Goal: Task Accomplishment & Management: Manage account settings

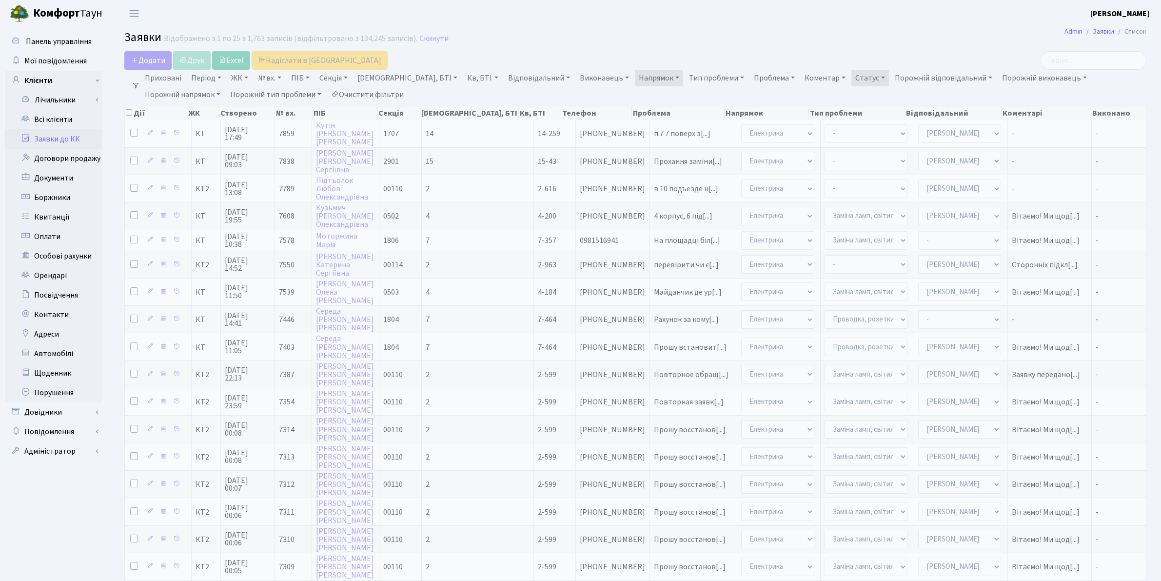
select select "25"
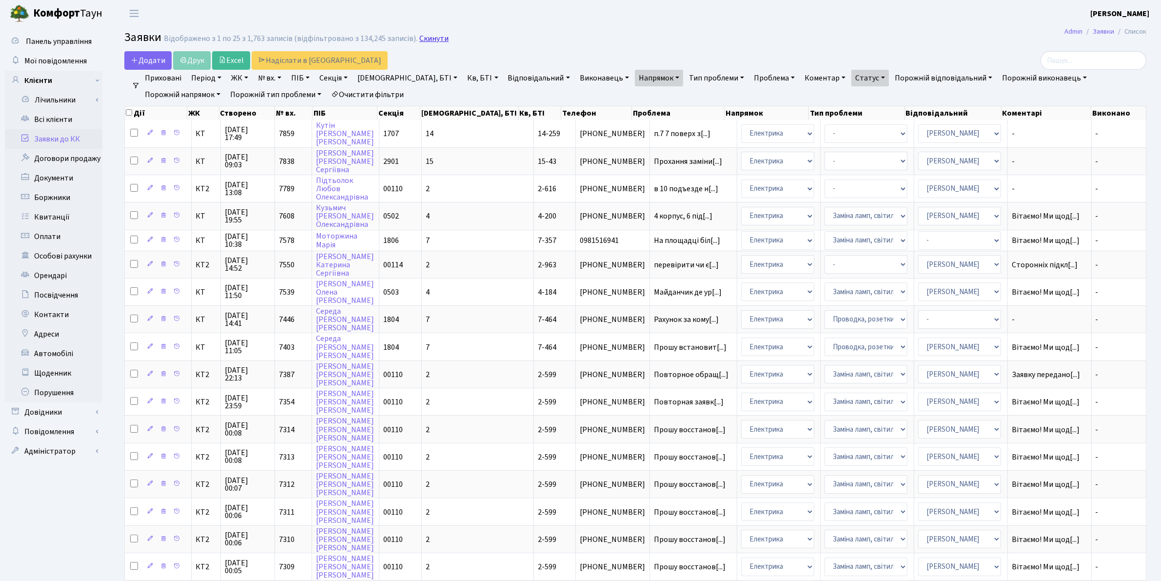
click at [427, 37] on link "Скинути" at bounding box center [433, 38] width 29 height 9
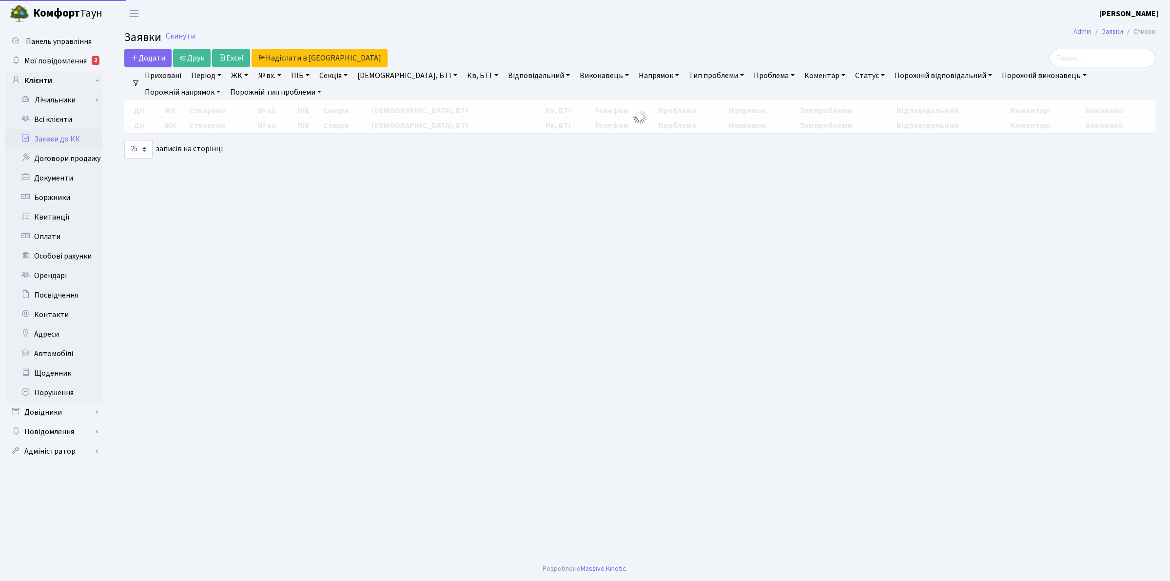
select select "25"
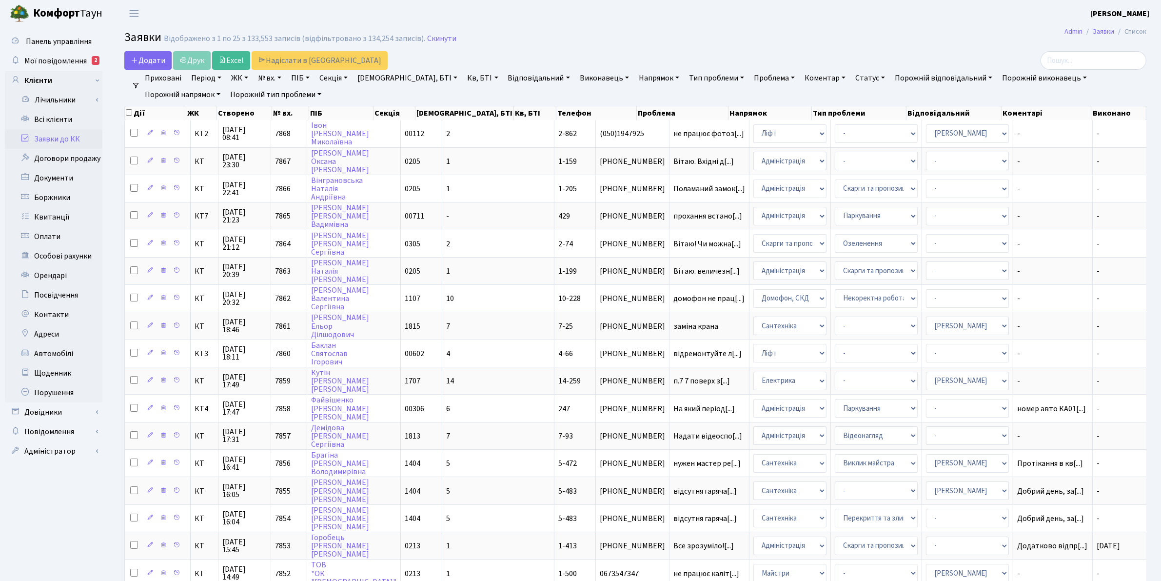
click at [463, 77] on link "Кв, БТІ" at bounding box center [482, 78] width 39 height 17
click at [464, 94] on input "text" at bounding box center [492, 97] width 57 height 19
type input "7-25"
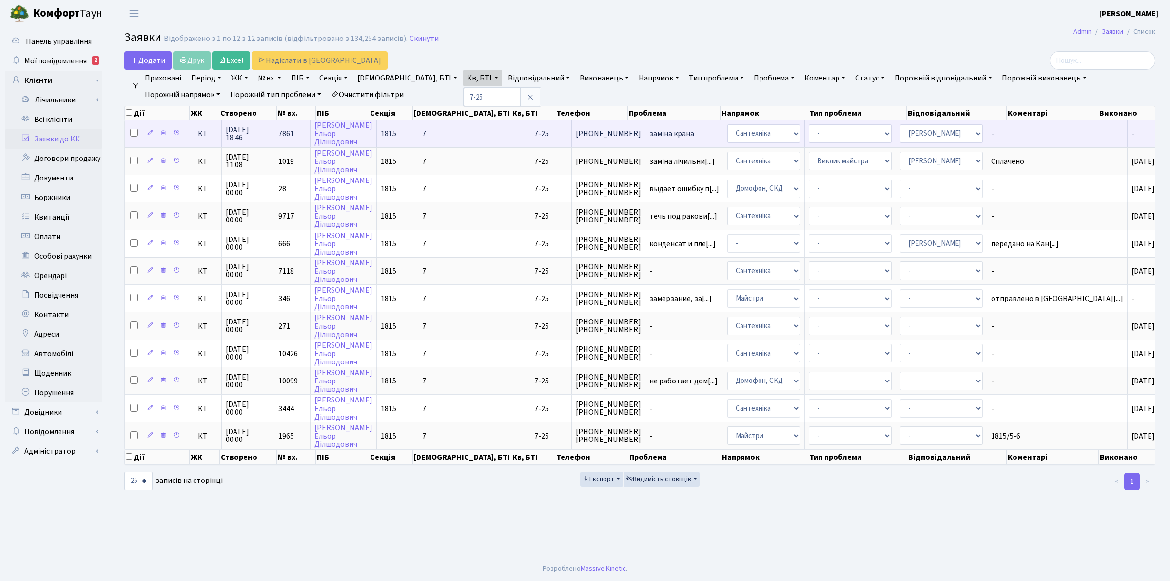
click at [246, 137] on span "09.09.2025 18:46" at bounding box center [248, 134] width 44 height 16
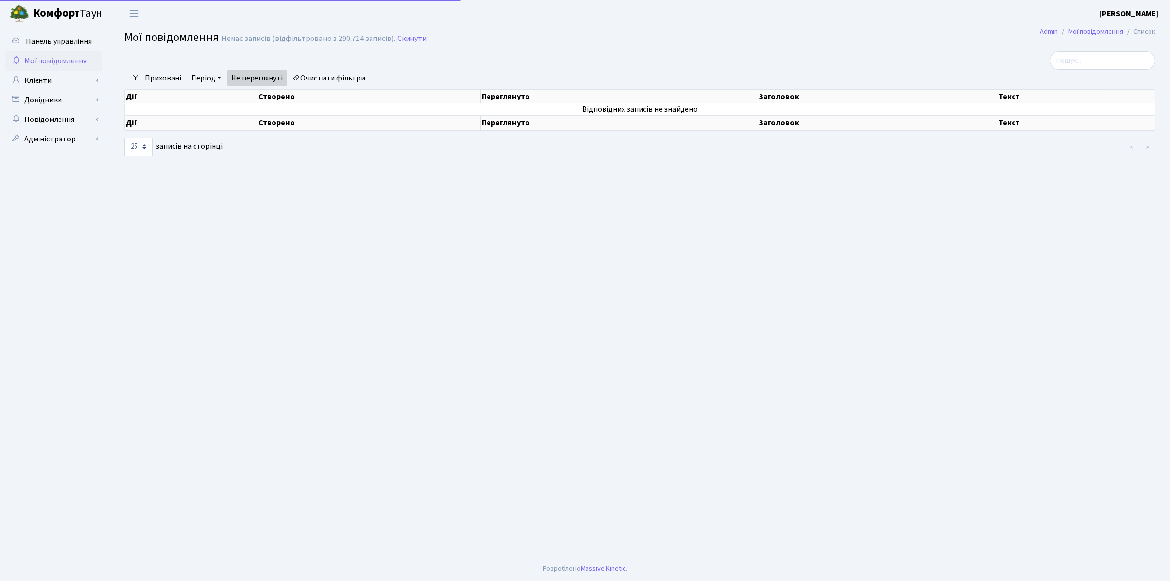
select select "25"
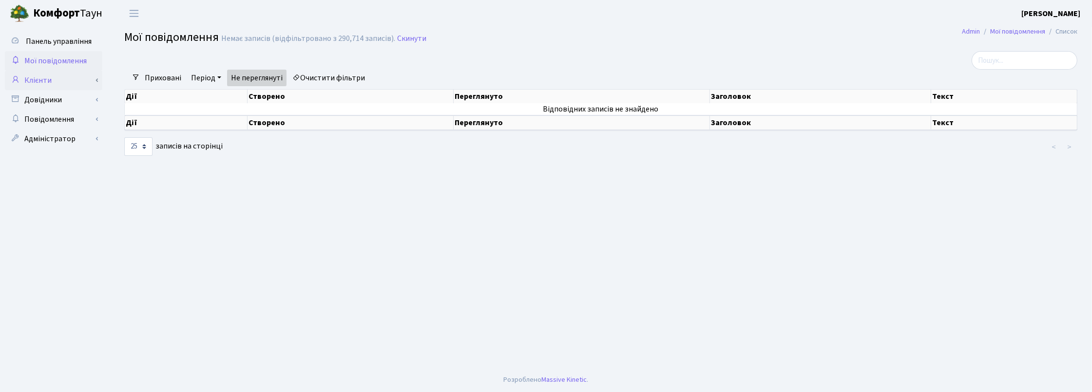
click at [41, 77] on link "Клієнти" at bounding box center [53, 80] width 97 height 19
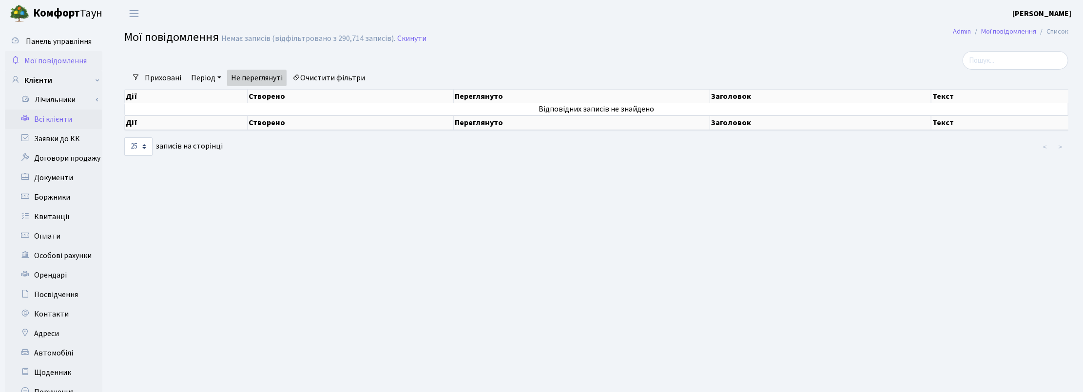
click at [56, 120] on link "Всі клієнти" at bounding box center [53, 119] width 97 height 19
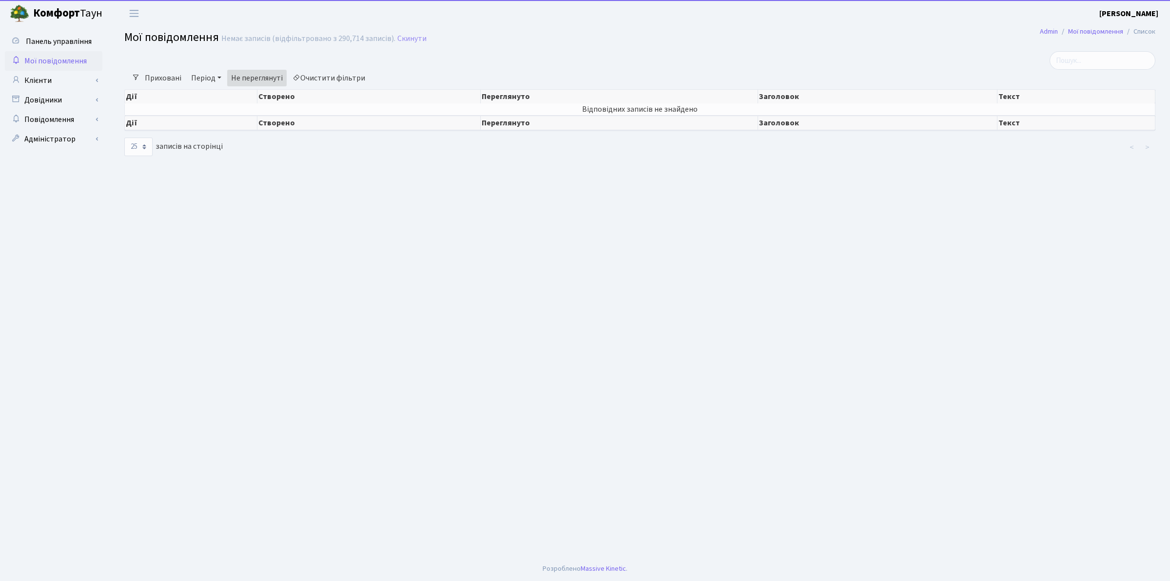
select select "25"
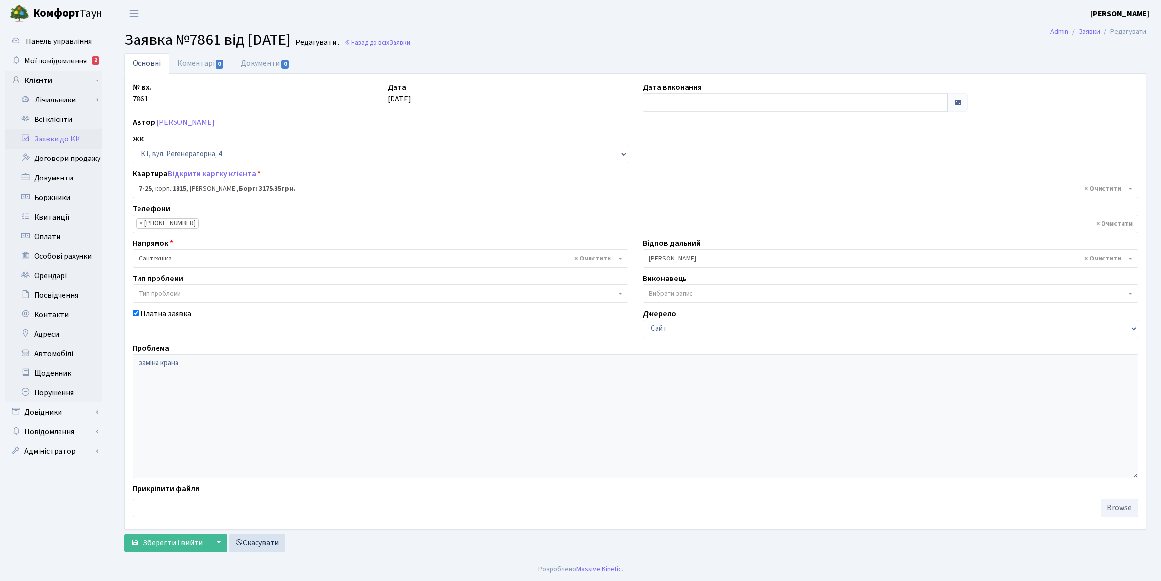
select select "5160"
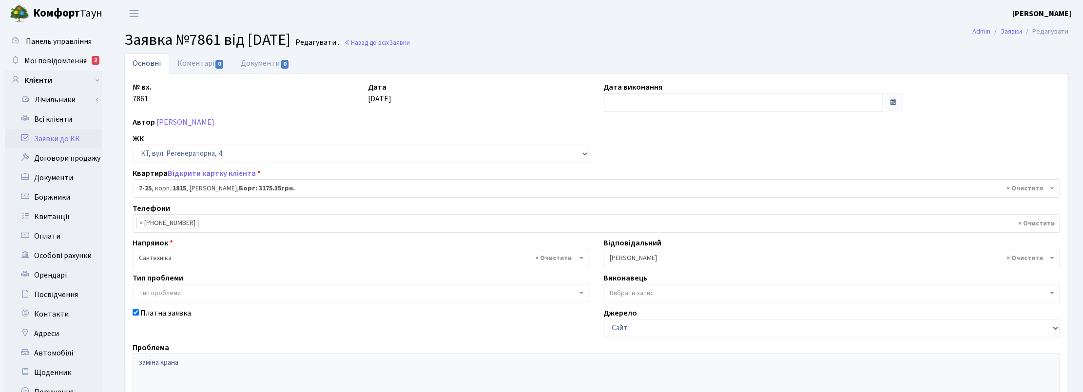
click at [592, 44] on h2 "Заявка №7861 від 09.09.2025 Редагувати . Назад до всіх Заявки" at bounding box center [596, 40] width 944 height 19
click at [213, 172] on link "Відкрити картку клієнта" at bounding box center [212, 173] width 88 height 11
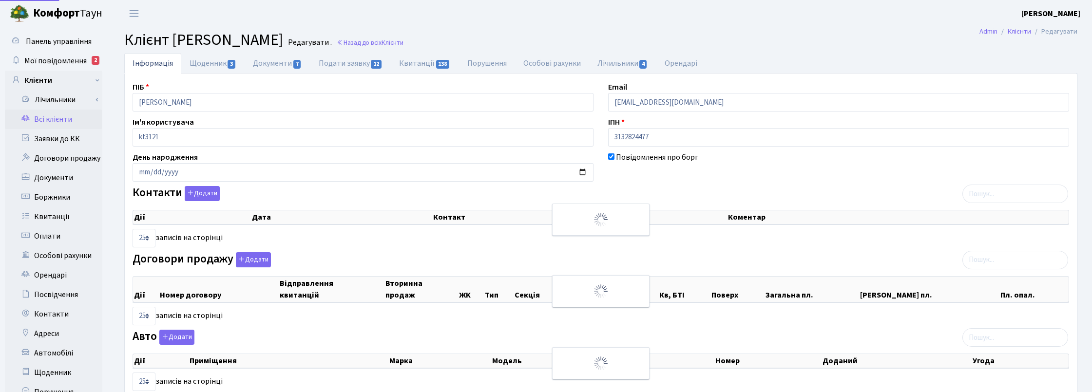
select select "25"
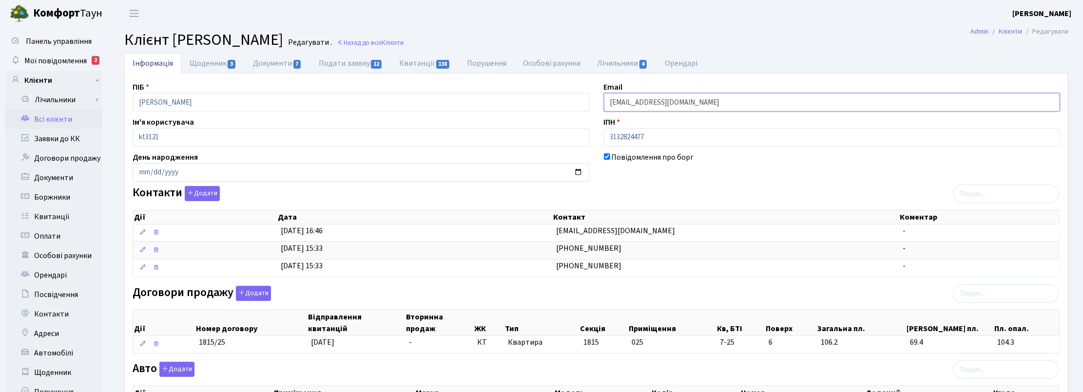
click at [695, 103] on input "jasur7773@gmail.com" at bounding box center [832, 102] width 457 height 19
click at [686, 179] on div "Повідомлення про борг" at bounding box center [832, 167] width 471 height 30
click at [702, 35] on h2 "Клієнт Мухбілов Ельор Ділшодович Редагувати . Назад до всіх Клієнти" at bounding box center [596, 40] width 944 height 19
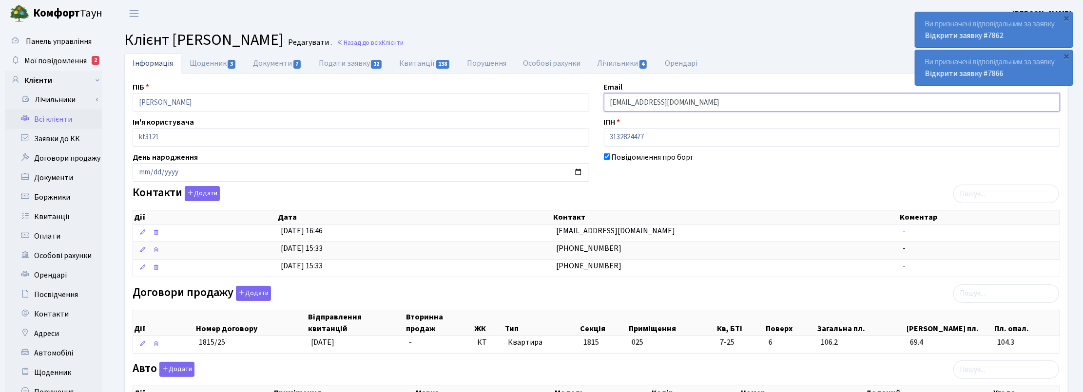
drag, startPoint x: 691, startPoint y: 101, endPoint x: 589, endPoint y: 106, distance: 102.5
click at [589, 106] on div "ПІБ Мухбілов Ельор Ділшодович Email jasur7773@gmail.com Ім'я користувача kt3121…" at bounding box center [596, 356] width 942 height 550
click at [349, 59] on link "Подати заявку 12" at bounding box center [351, 63] width 80 height 20
select select "25"
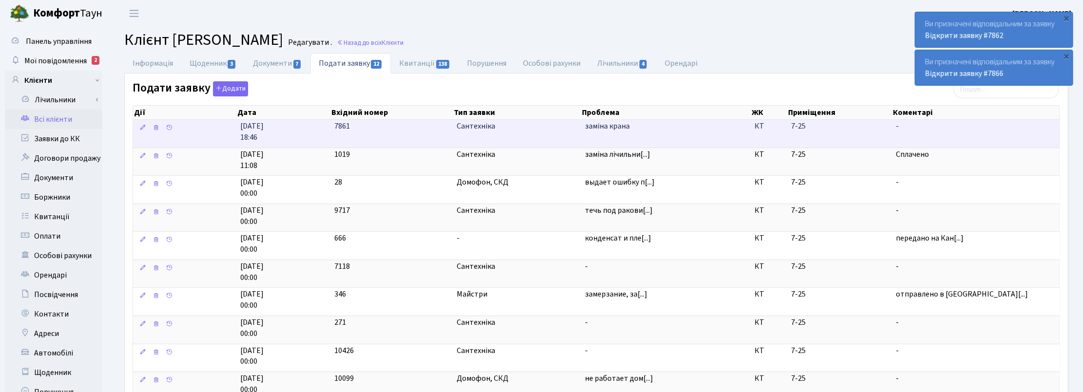
click at [474, 132] on span "Сантехніка" at bounding box center [517, 126] width 120 height 11
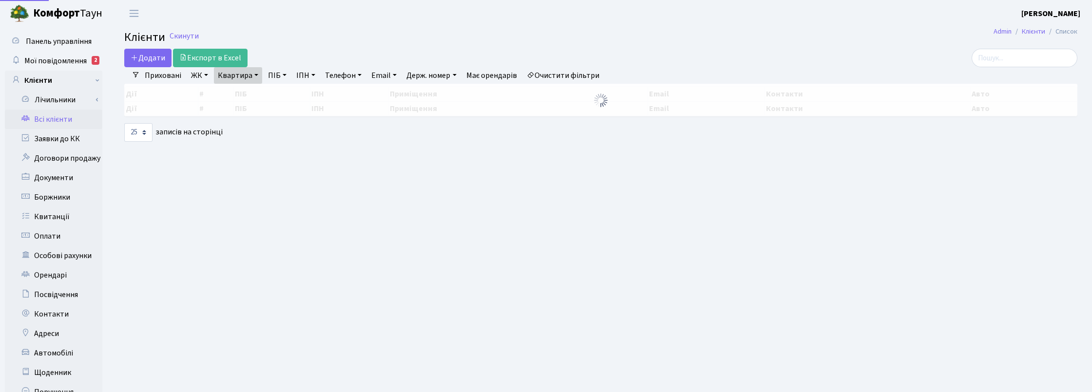
select select "25"
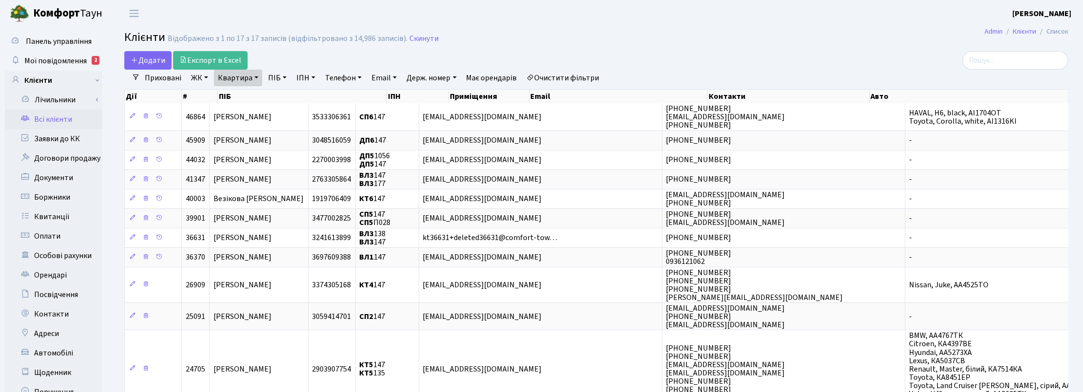
click at [252, 81] on link "Квартира" at bounding box center [238, 78] width 48 height 17
click at [239, 97] on input "147" at bounding box center [242, 97] width 57 height 19
type input "10-184"
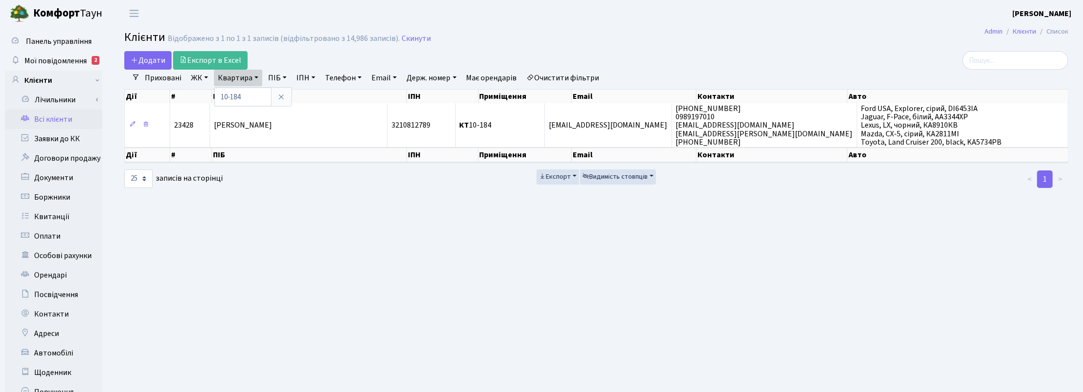
click at [670, 280] on main "Admin Клієнти Список Клієнти Відображено з 1 по 1 з 1 записів (відфільтровано з…" at bounding box center [597, 246] width 974 height 439
click at [651, 26] on header "[PERSON_NAME] [PERSON_NAME] Мій обліковий запис Вийти" at bounding box center [541, 13] width 1083 height 27
click at [69, 57] on span "Мої повідомлення" at bounding box center [55, 61] width 62 height 11
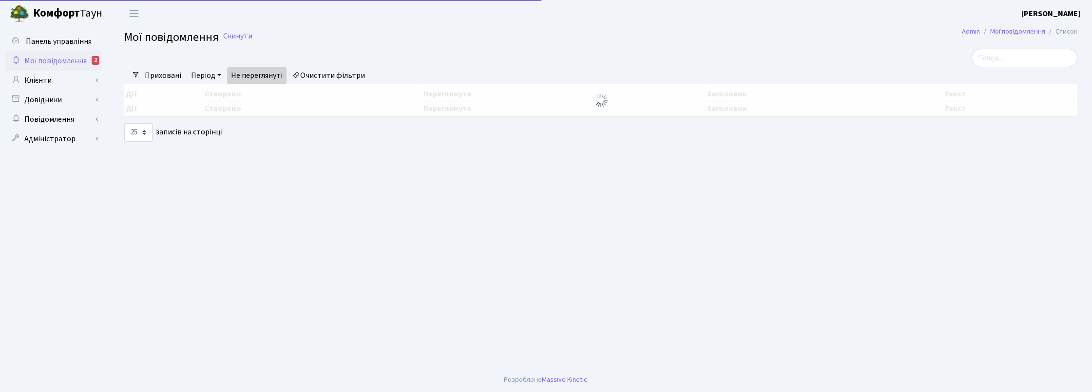
select select "25"
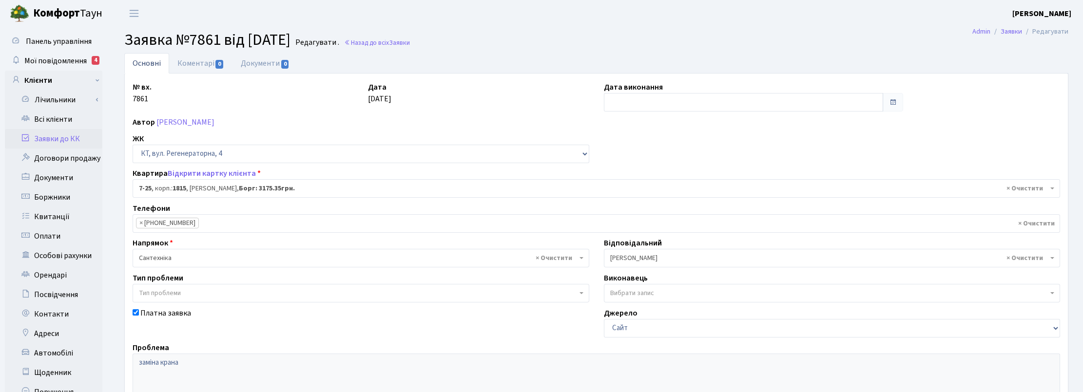
select select "5160"
click at [197, 58] on link "Коментарі 0" at bounding box center [200, 63] width 63 height 20
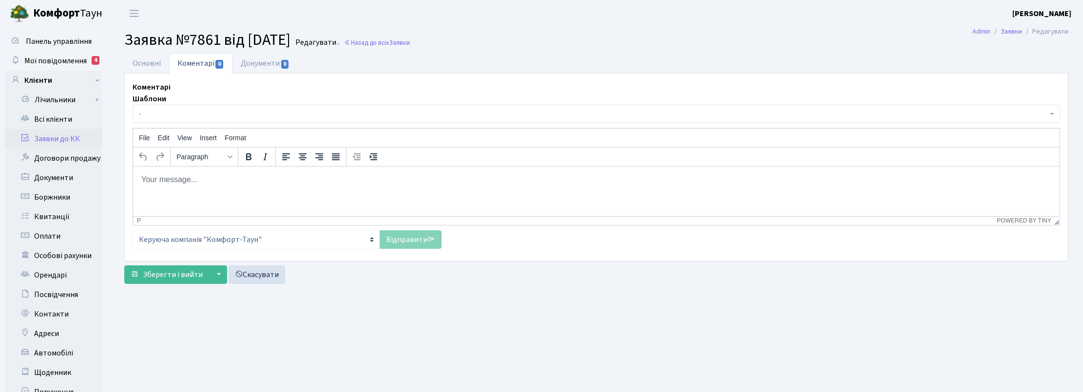
click at [207, 189] on html at bounding box center [596, 179] width 927 height 26
click at [403, 240] on link "Відправити" at bounding box center [411, 240] width 62 height 19
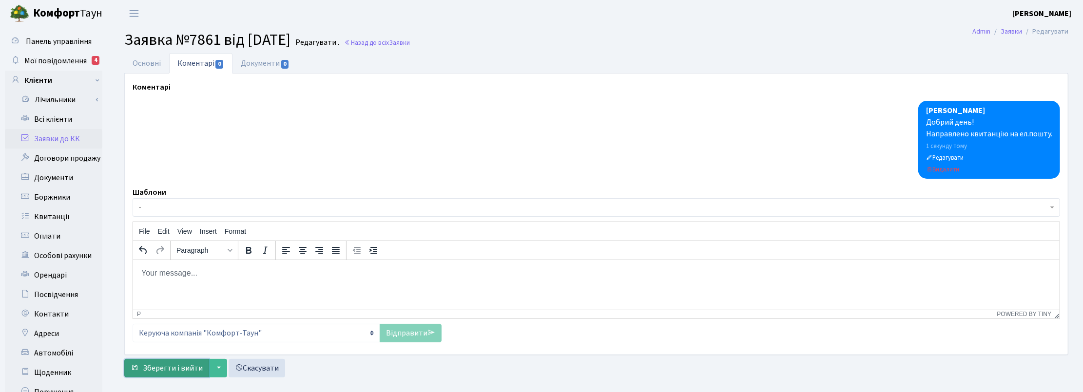
click at [180, 370] on span "Зберегти і вийти" at bounding box center [173, 368] width 60 height 11
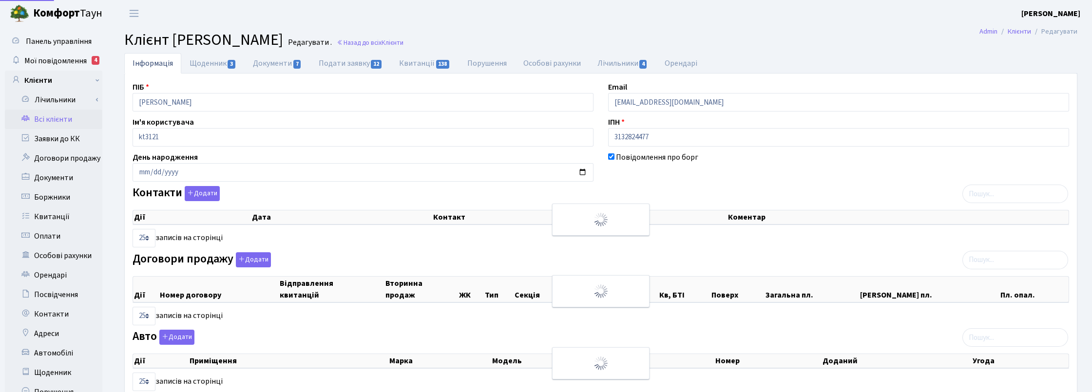
select select "25"
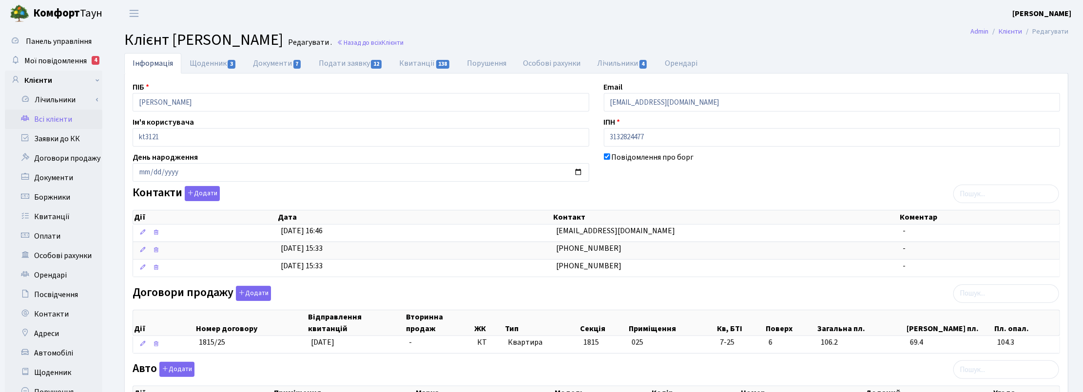
click at [771, 44] on h2 "Клієнт Мухбілов Ельор Ділшодович Редагувати . Назад до всіх Клієнти" at bounding box center [596, 40] width 944 height 19
click at [788, 298] on div "Договори продажу Додати Дії Номер договору Відправлення квитанцій Вторинна прод…" at bounding box center [596, 322] width 942 height 72
click at [793, 51] on main "Admin Клієнти Редагувати Клієнт Мухбілов Ельор Ділшодович Редагувати . Назад до…" at bounding box center [597, 347] width 974 height 640
click at [874, 39] on h2 "Клієнт Мухбілов [PERSON_NAME] . Назад до всіх Клієнти" at bounding box center [596, 40] width 944 height 19
click at [351, 62] on link "Подати заявку 12" at bounding box center [351, 63] width 80 height 20
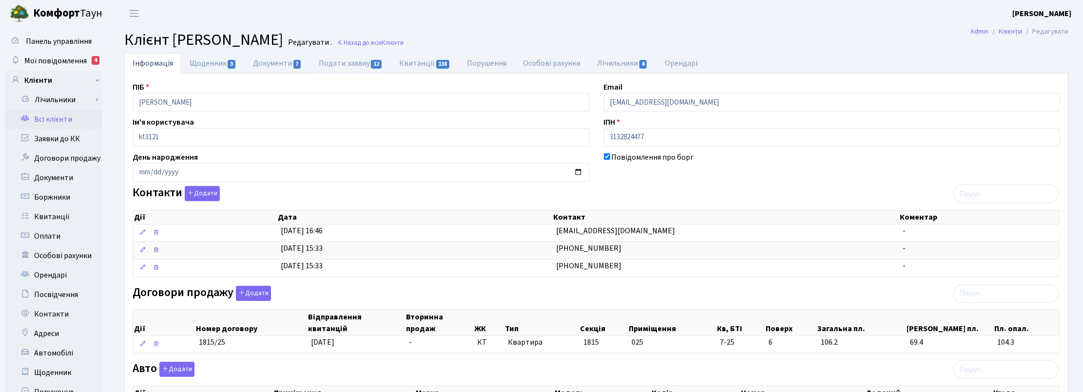
select select "25"
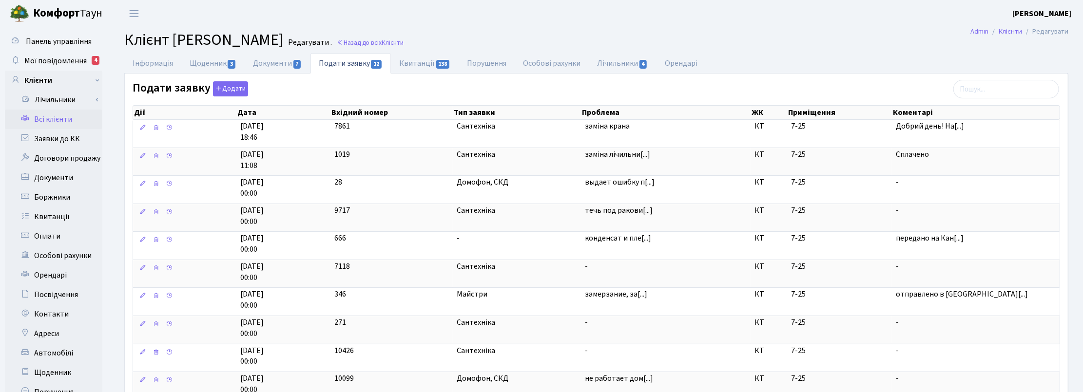
click at [868, 45] on h2 "Клієнт Мухбілов Ельор Ділшодович Редагувати . Назад до всіх Клієнти" at bounding box center [596, 40] width 944 height 19
click at [404, 43] on link "Назад до всіх Клієнти" at bounding box center [370, 42] width 67 height 9
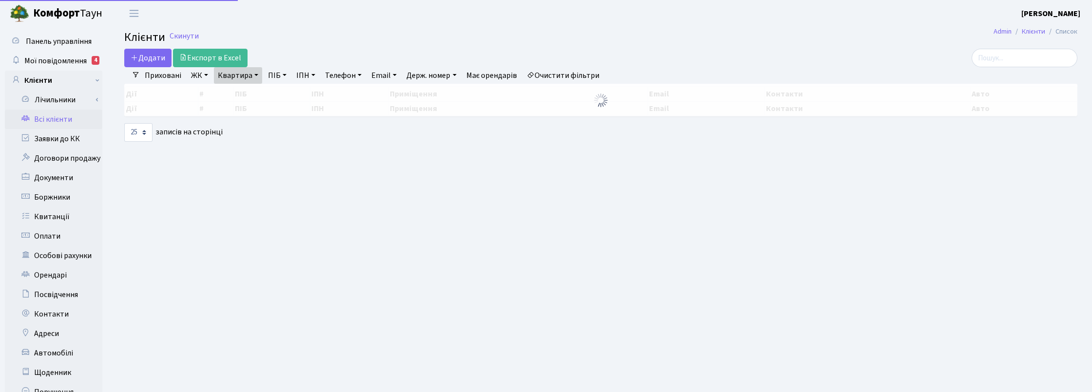
select select "25"
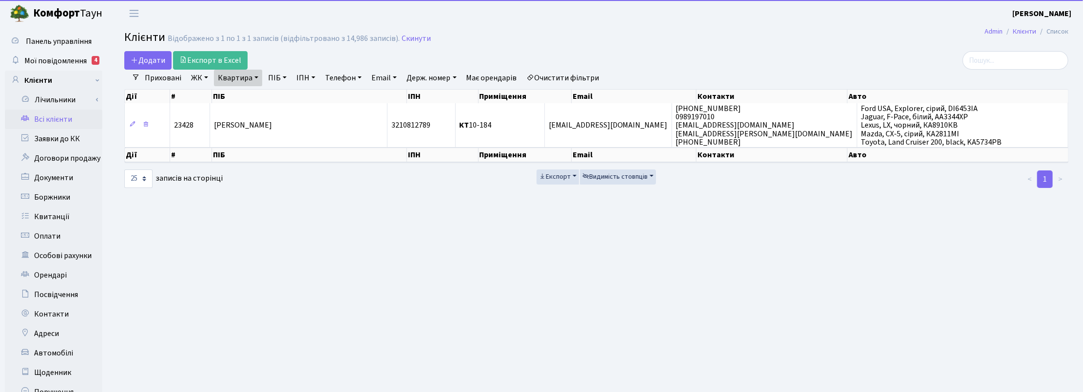
click at [252, 78] on link "Квартира" at bounding box center [238, 78] width 48 height 17
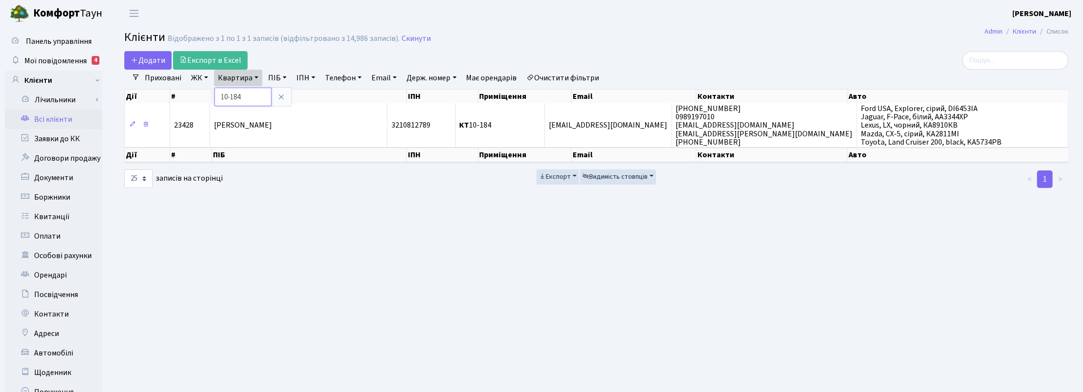
drag, startPoint x: 249, startPoint y: 97, endPoint x: 211, endPoint y: 88, distance: 39.1
click at [211, 88] on div "Додати Експорт в Excel Фільтри Приховані ЖК ТХ, вул. Ділова, 1/2 КТ, вул. Реген…" at bounding box center [596, 120] width 959 height 138
click at [239, 79] on link "Квартира" at bounding box center [238, 78] width 48 height 17
type input "8-44"
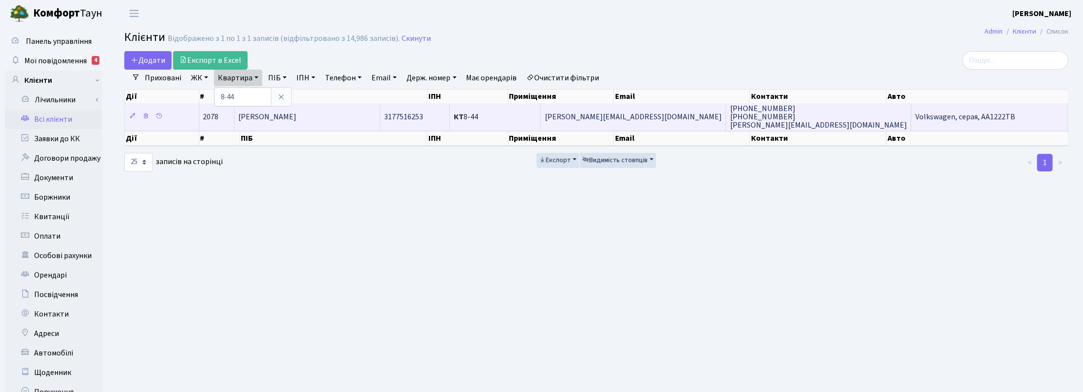
click at [366, 115] on td "Марухенко Дмитро Юрійович" at bounding box center [307, 116] width 146 height 27
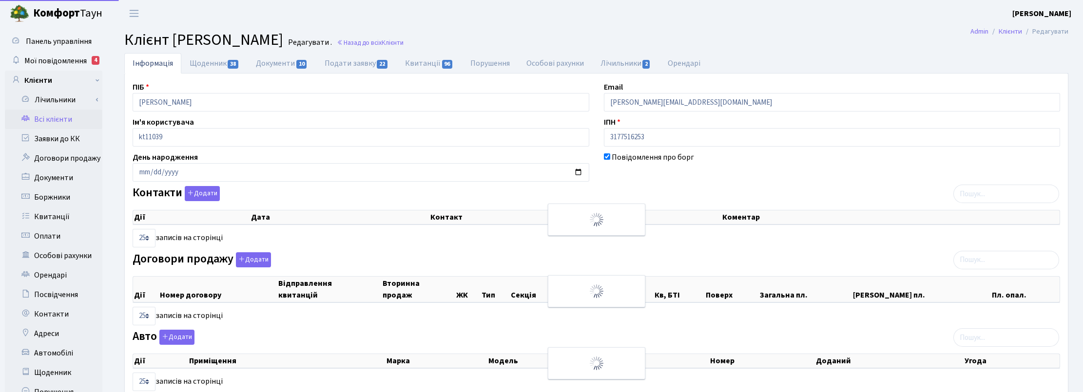
select select "25"
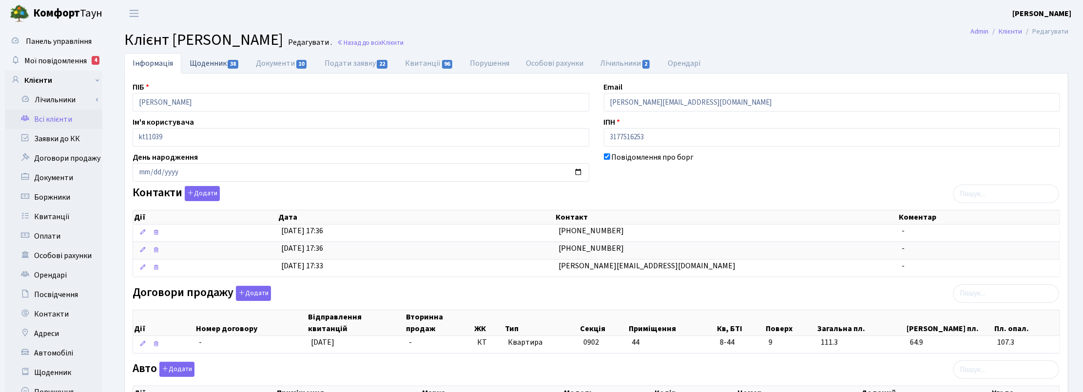
click at [220, 58] on link "Щоденник 38" at bounding box center [214, 63] width 66 height 20
select select "25"
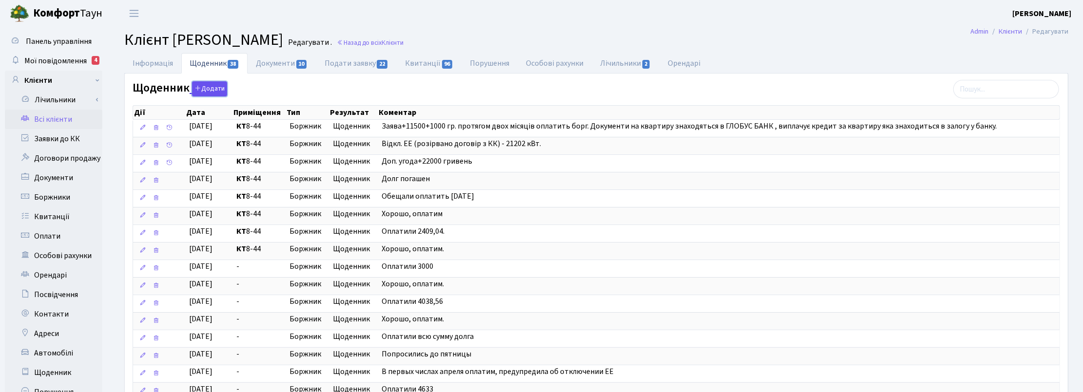
click at [215, 89] on button "Додати" at bounding box center [209, 88] width 35 height 15
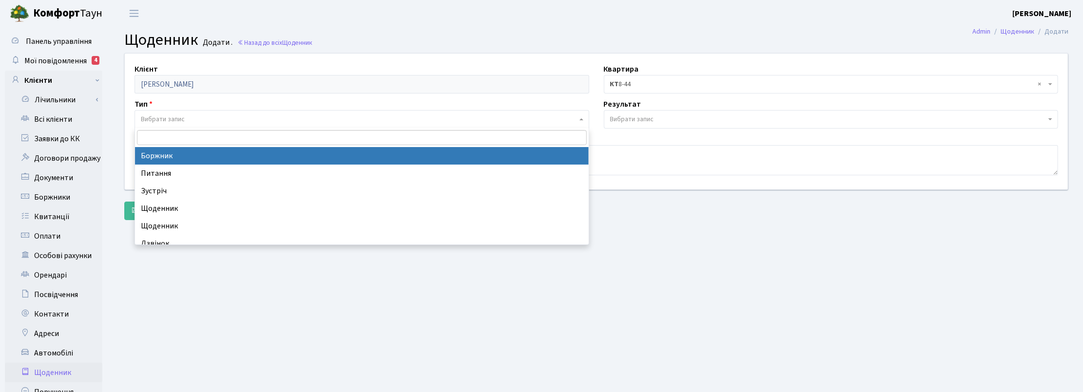
click at [148, 118] on span "Вибрати запис" at bounding box center [163, 120] width 44 height 10
select select "189"
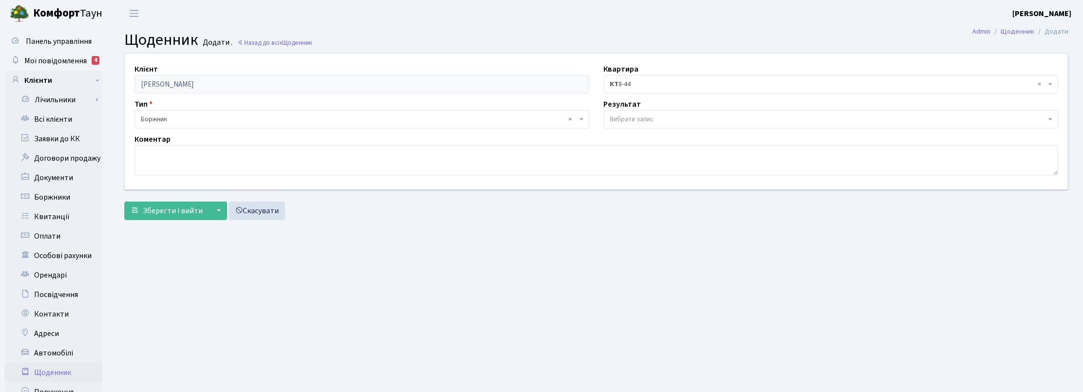
click at [612, 118] on span "Вибрати запис" at bounding box center [632, 120] width 44 height 10
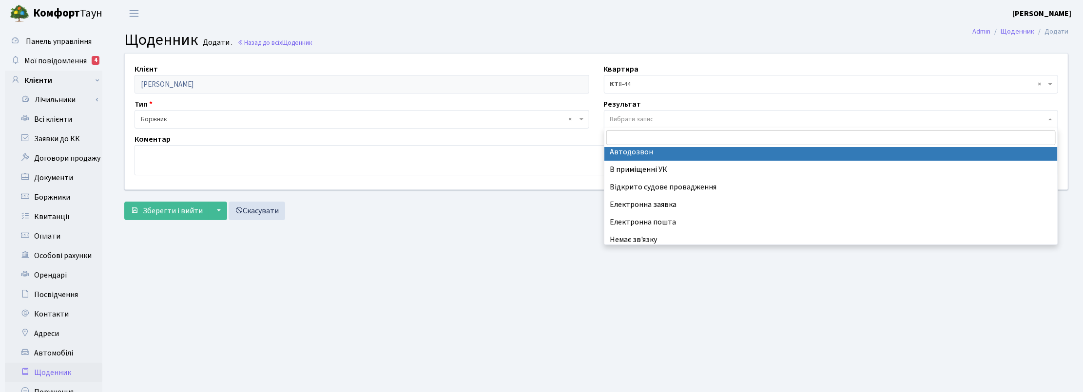
scroll to position [60, 0]
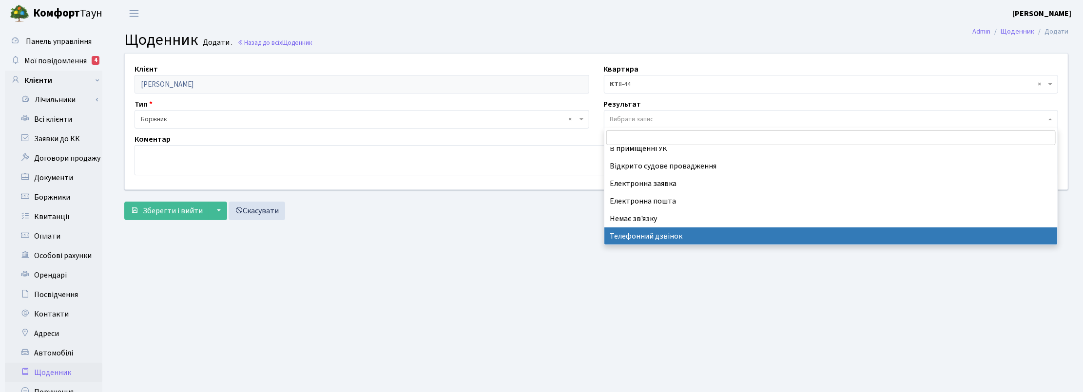
select select "196"
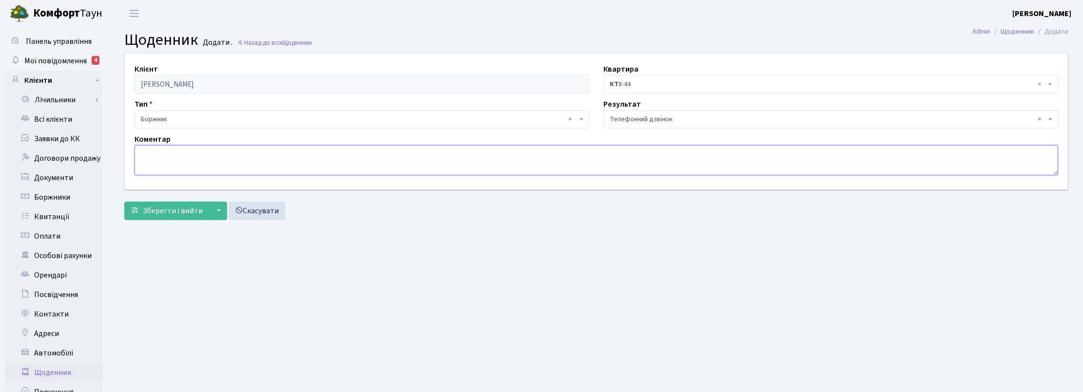
click at [172, 156] on textarea at bounding box center [597, 160] width 924 height 30
type textarea "Оплатить борг + 3000+1000, направлено на ел.пошту."
click at [171, 210] on span "Зберегти і вийти" at bounding box center [173, 211] width 60 height 11
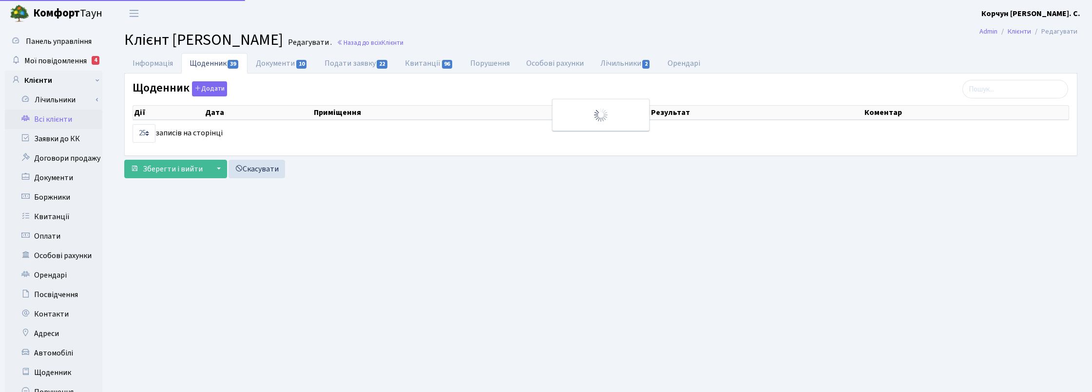
select select "25"
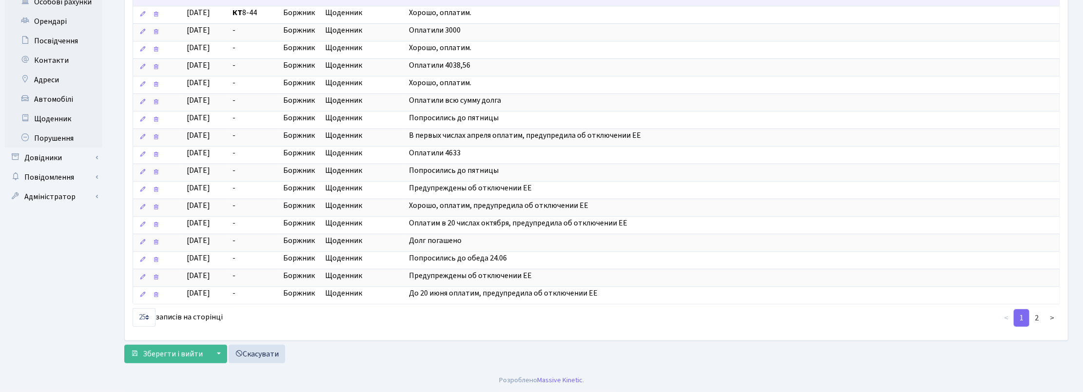
scroll to position [264, 0]
click at [157, 350] on span "Зберегти і вийти" at bounding box center [173, 354] width 60 height 11
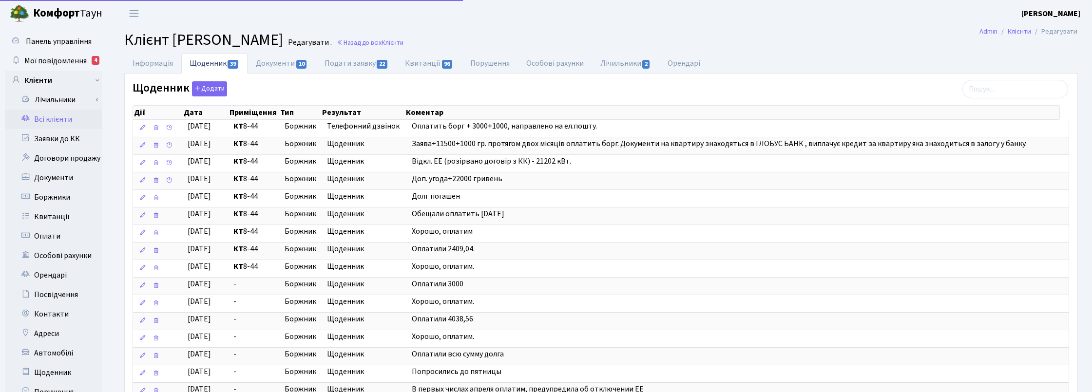
select select "25"
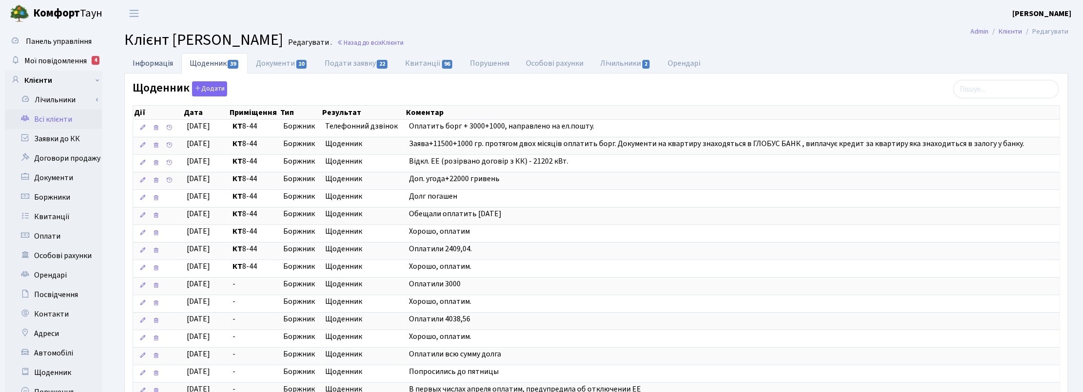
click at [150, 58] on link "Інформація" at bounding box center [152, 63] width 57 height 20
select select "25"
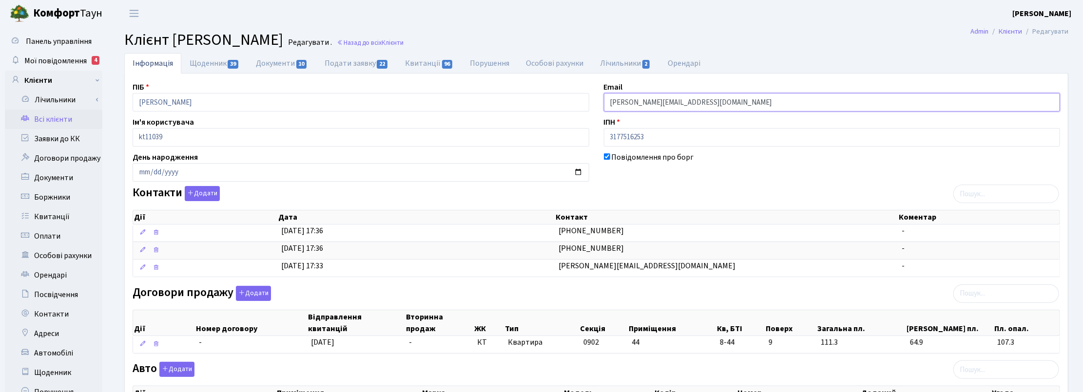
drag, startPoint x: 676, startPoint y: 105, endPoint x: 581, endPoint y: 103, distance: 95.6
click at [581, 103] on div "ПІБ [PERSON_NAME] [PERSON_NAME] Email [PERSON_NAME][EMAIL_ADDRESS][DOMAIN_NAME]…" at bounding box center [596, 336] width 942 height 511
click at [490, 49] on h2 "Клієнт [PERSON_NAME] . Назад до всіх Клієнти" at bounding box center [596, 40] width 944 height 19
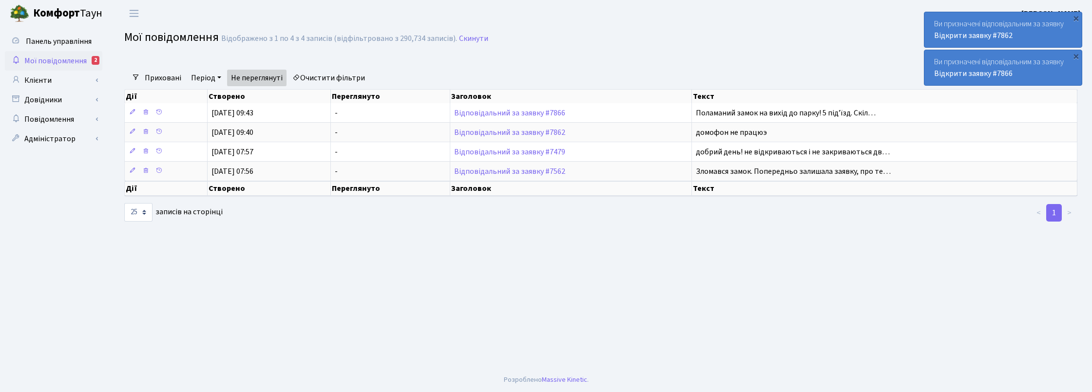
select select "25"
click at [35, 76] on link "Клієнти" at bounding box center [53, 80] width 97 height 19
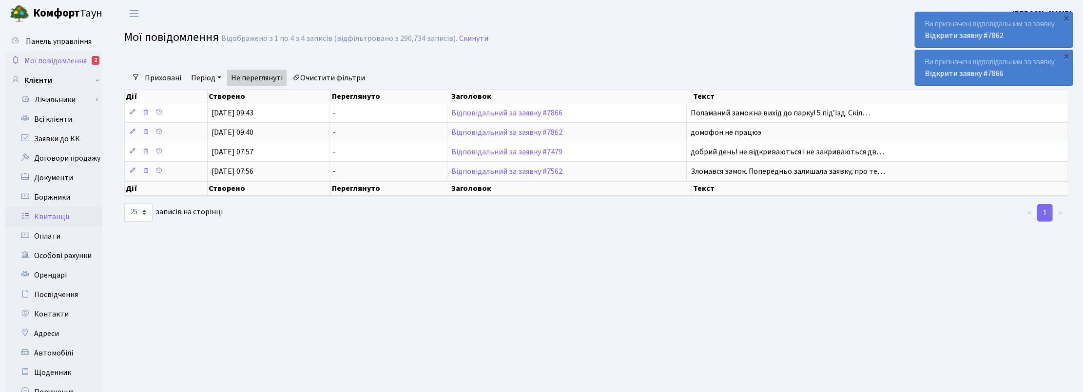
click at [53, 218] on link "Квитанції" at bounding box center [53, 216] width 97 height 19
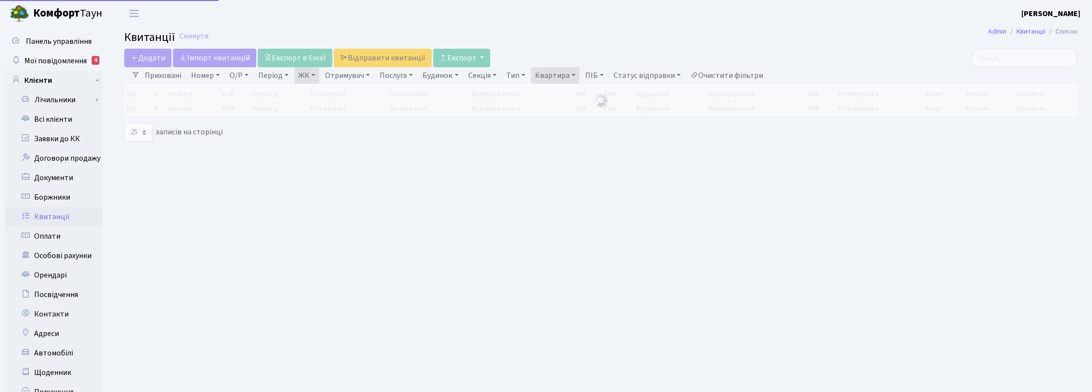
select select "25"
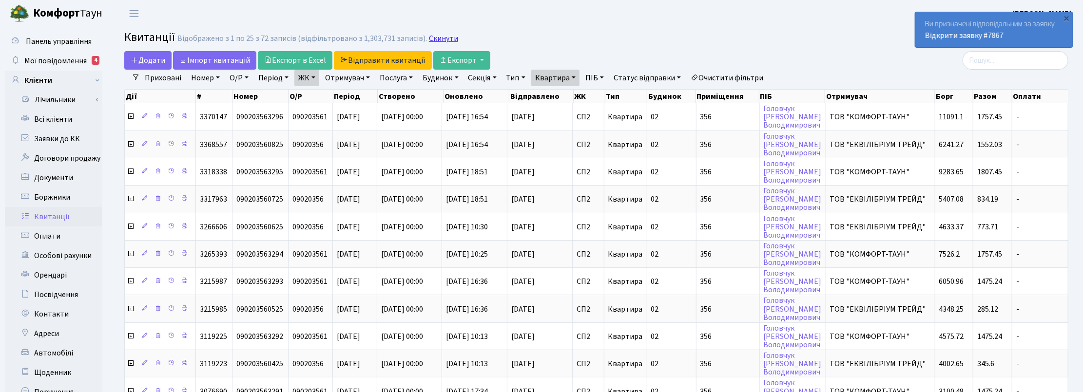
click at [443, 36] on link "Скинути" at bounding box center [443, 38] width 29 height 9
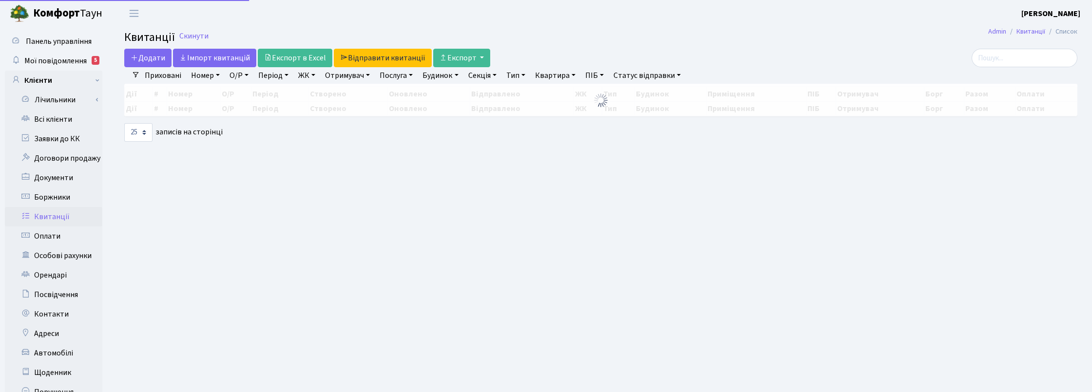
select select
select select "25"
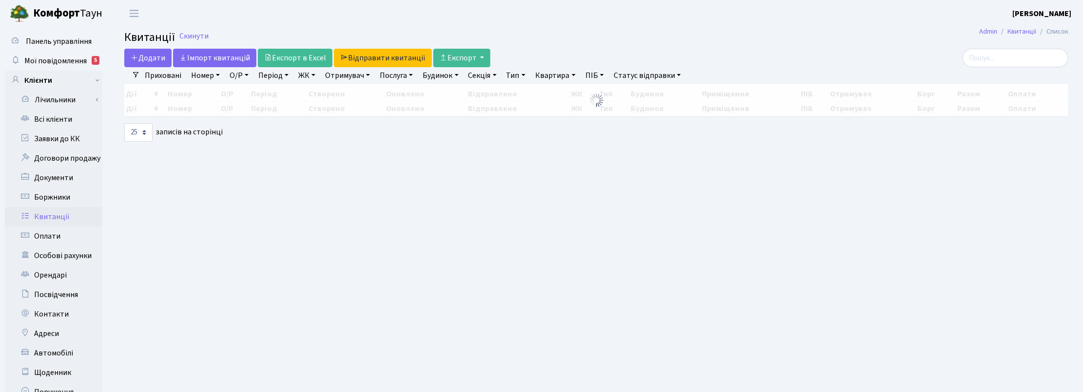
click at [309, 75] on link "ЖК" at bounding box center [306, 75] width 25 height 17
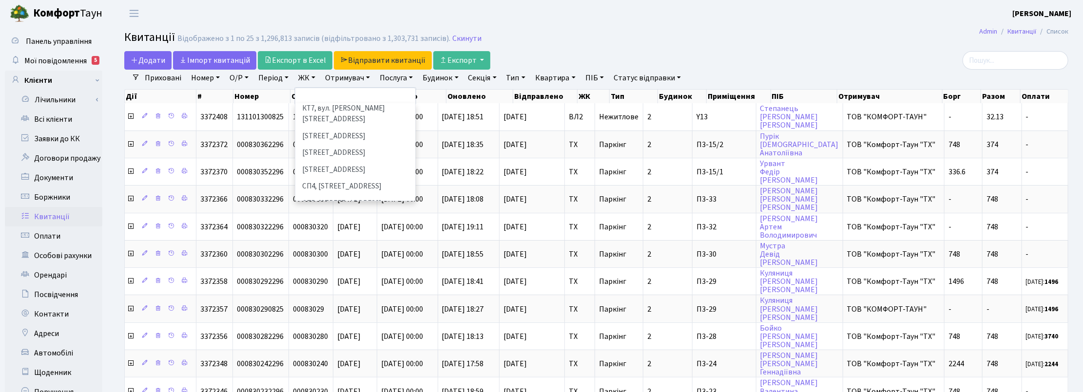
scroll to position [122, 0]
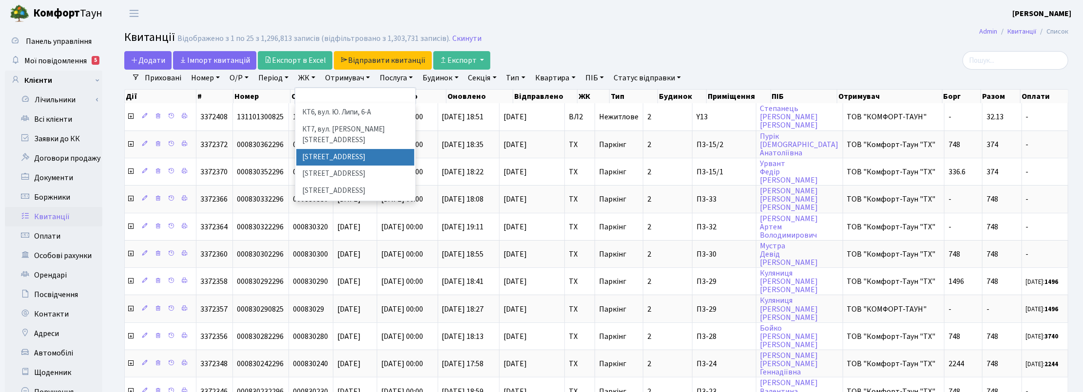
click at [327, 149] on li "[STREET_ADDRESS]" at bounding box center [355, 157] width 118 height 17
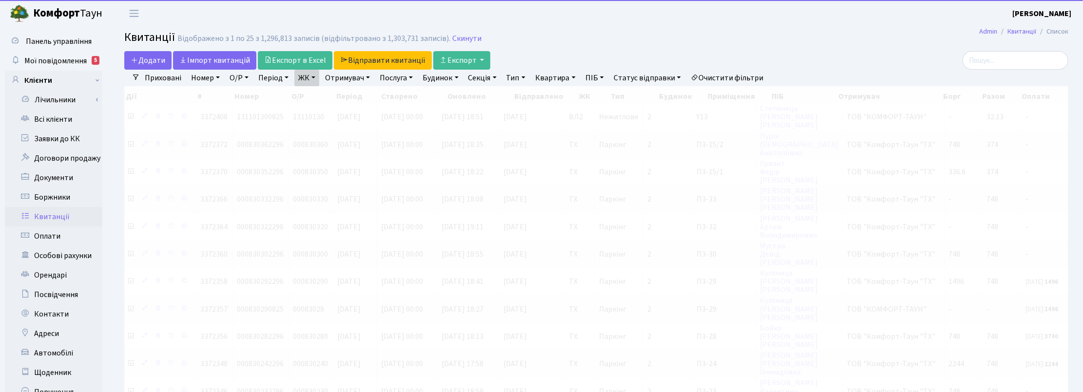
click at [316, 78] on link "ЖК" at bounding box center [306, 78] width 25 height 17
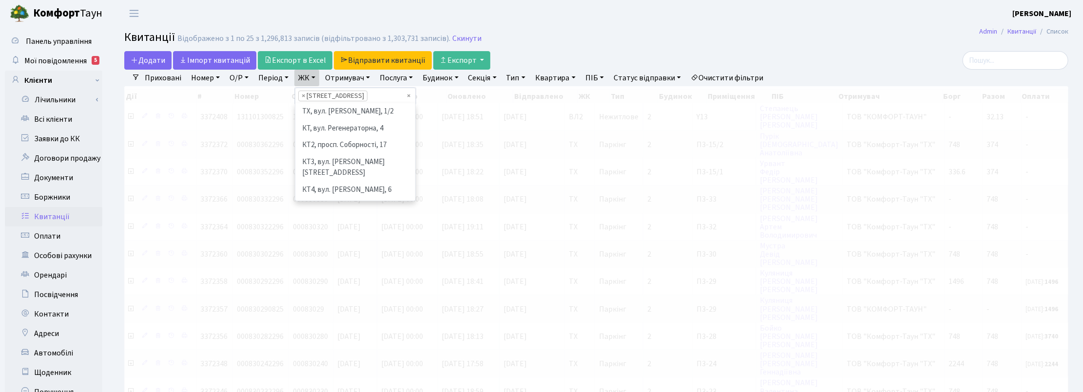
scroll to position [117, 0]
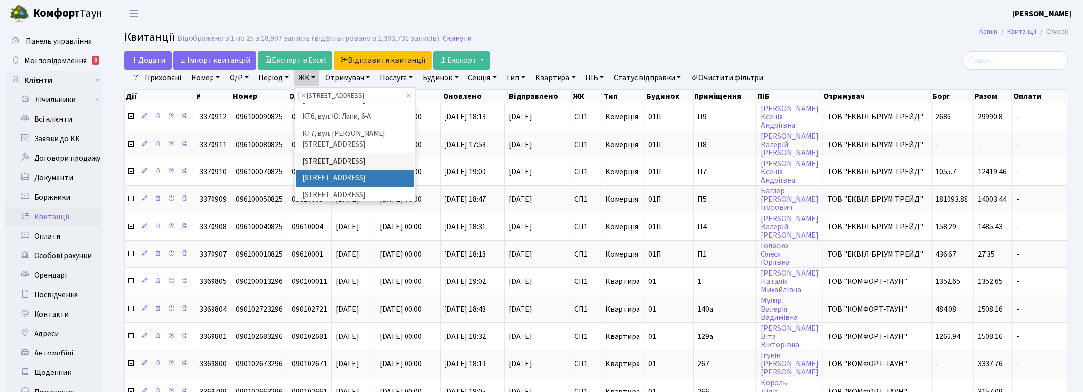
click at [327, 170] on li "[STREET_ADDRESS]" at bounding box center [355, 178] width 118 height 17
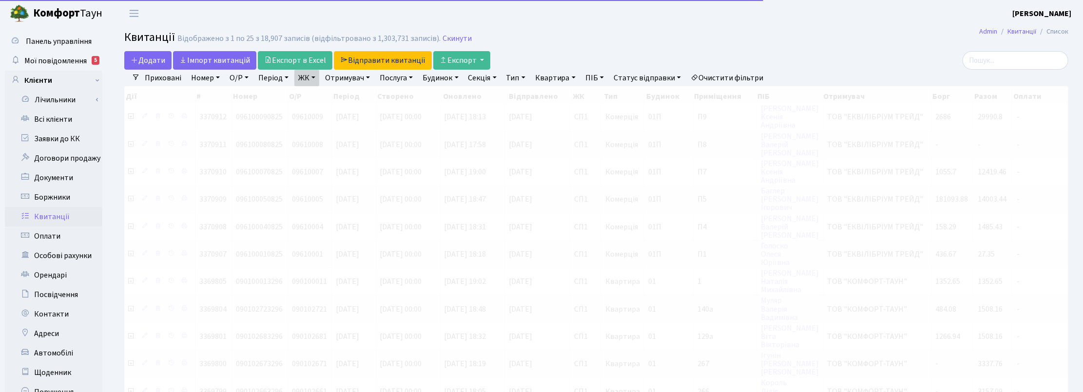
click at [309, 78] on link "ЖК" at bounding box center [306, 78] width 25 height 17
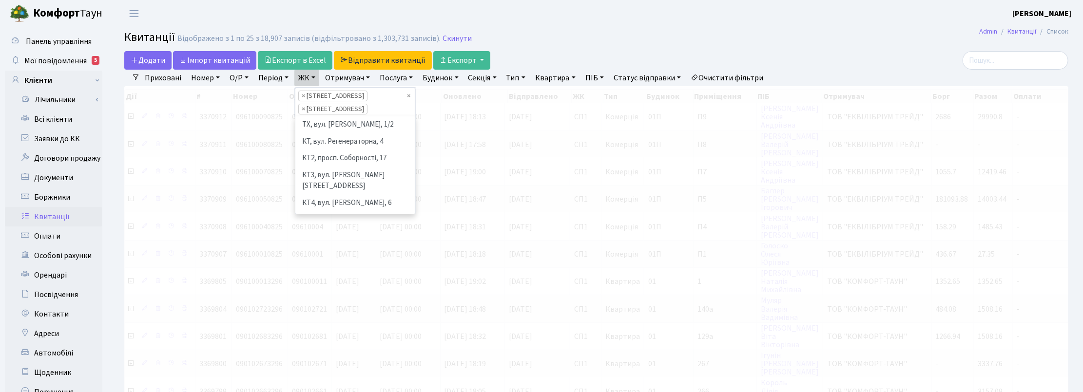
scroll to position [101, 0]
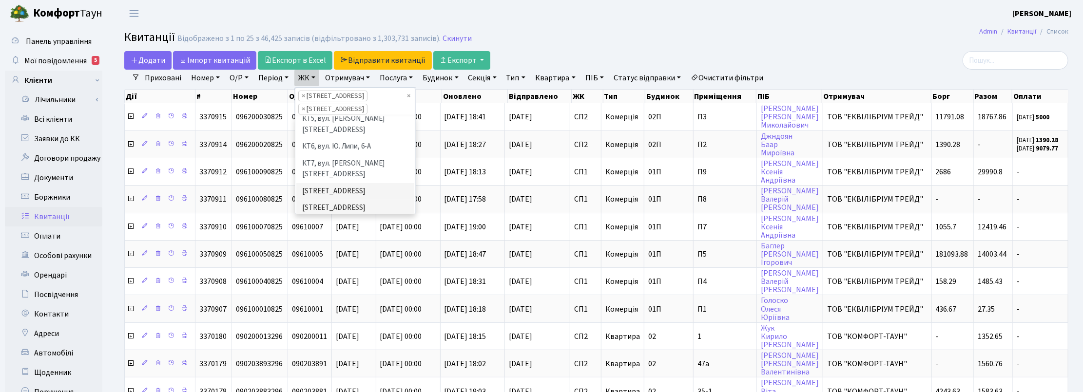
click at [329, 217] on li "[STREET_ADDRESS]" at bounding box center [355, 225] width 118 height 17
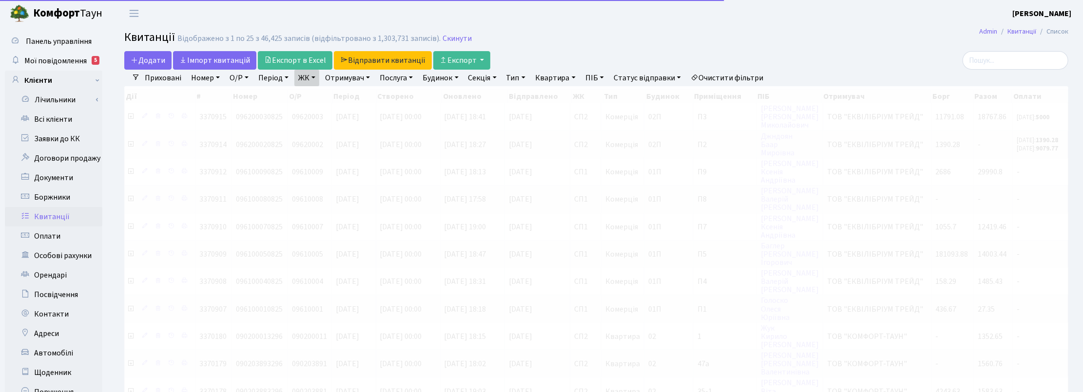
click at [312, 79] on link "ЖК" at bounding box center [306, 78] width 25 height 17
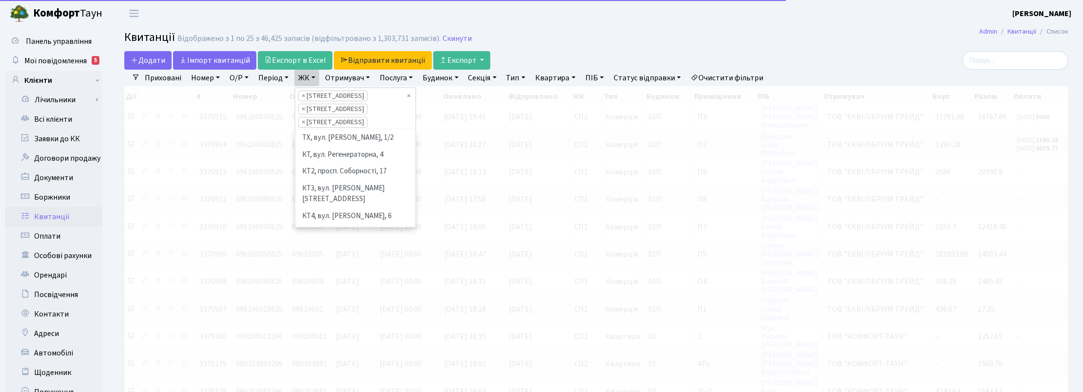
scroll to position [101, 0]
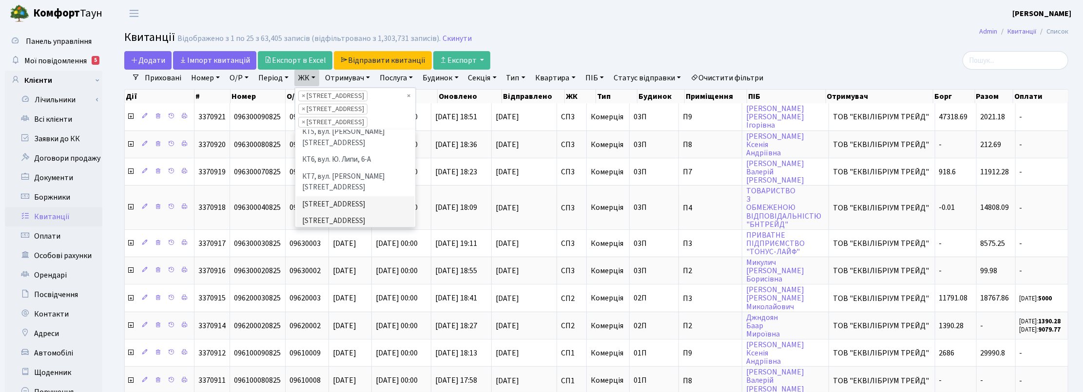
click at [331, 247] on li "СП4, [STREET_ADDRESS]" at bounding box center [355, 255] width 118 height 17
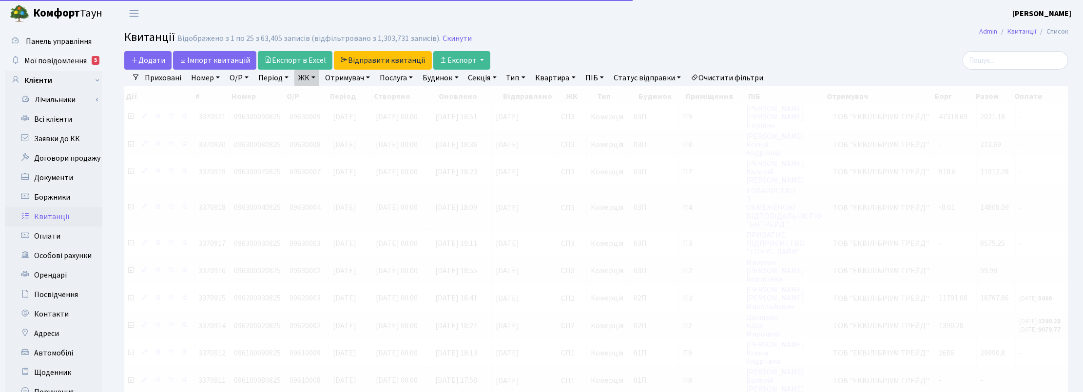
click at [313, 79] on link "ЖК" at bounding box center [306, 78] width 25 height 17
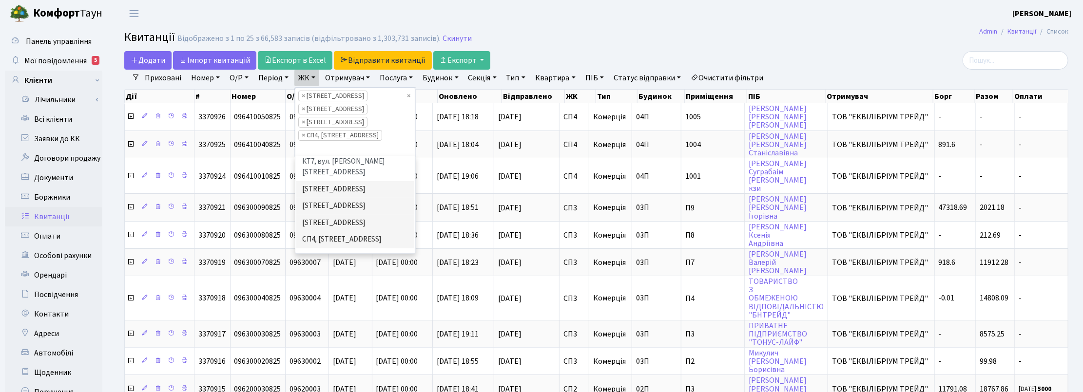
scroll to position [162, 0]
click at [332, 229] on li "СП5, [STREET_ADDRESS]" at bounding box center [355, 237] width 118 height 17
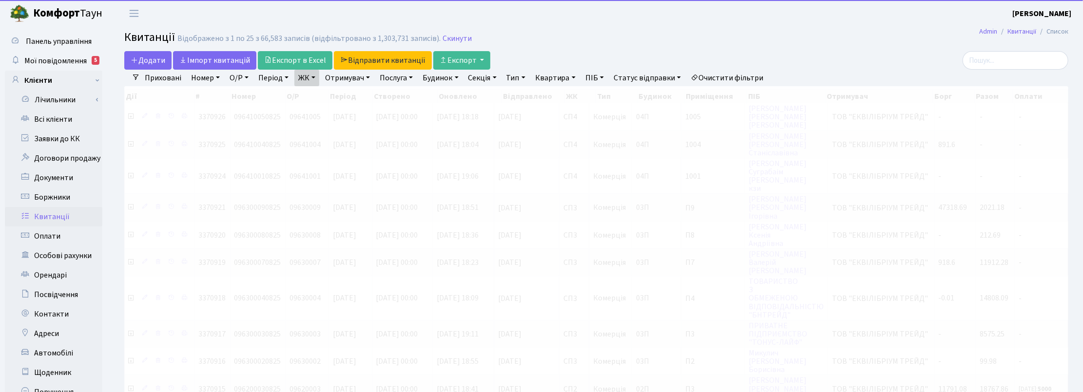
click at [314, 77] on link "ЖК" at bounding box center [306, 78] width 25 height 17
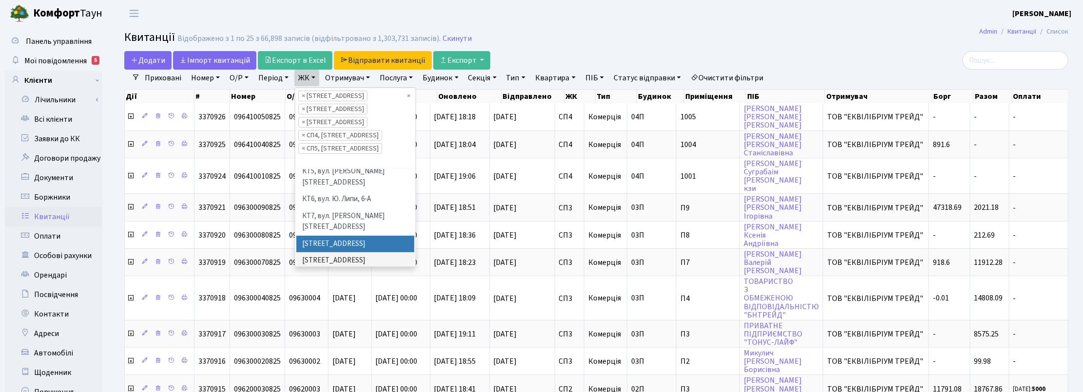
scroll to position [162, 0]
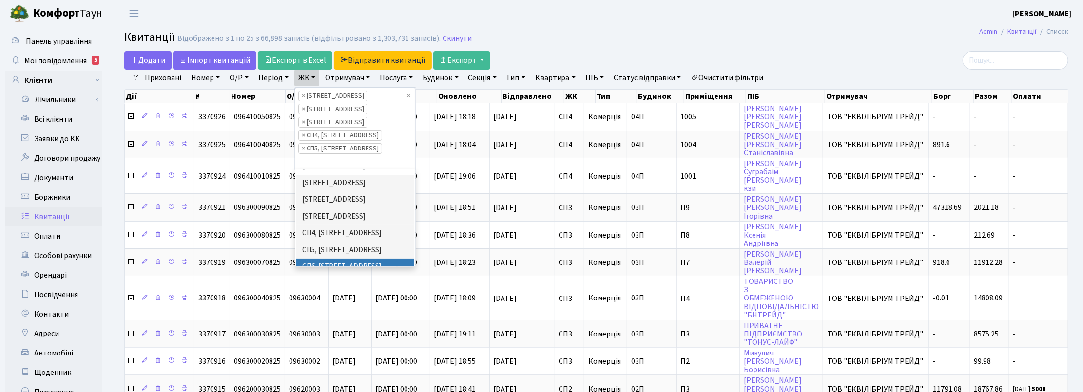
click at [335, 259] on li "СП6, [STREET_ADDRESS]" at bounding box center [355, 267] width 118 height 17
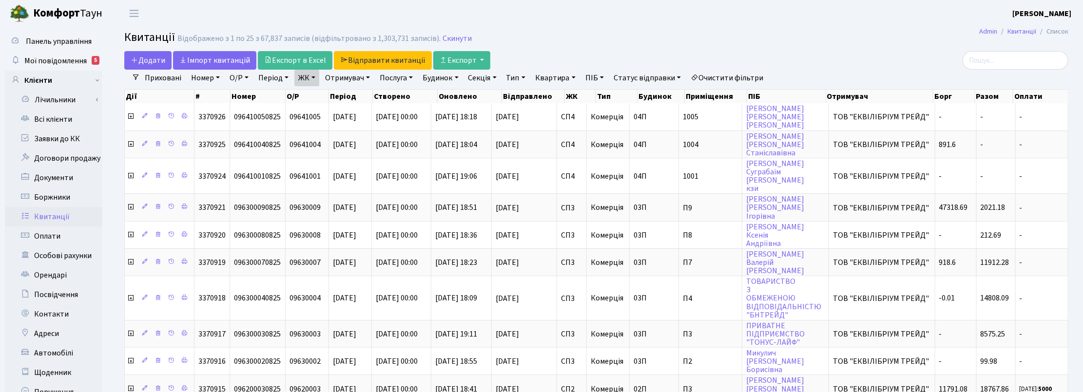
click at [316, 80] on link "ЖК" at bounding box center [306, 78] width 25 height 17
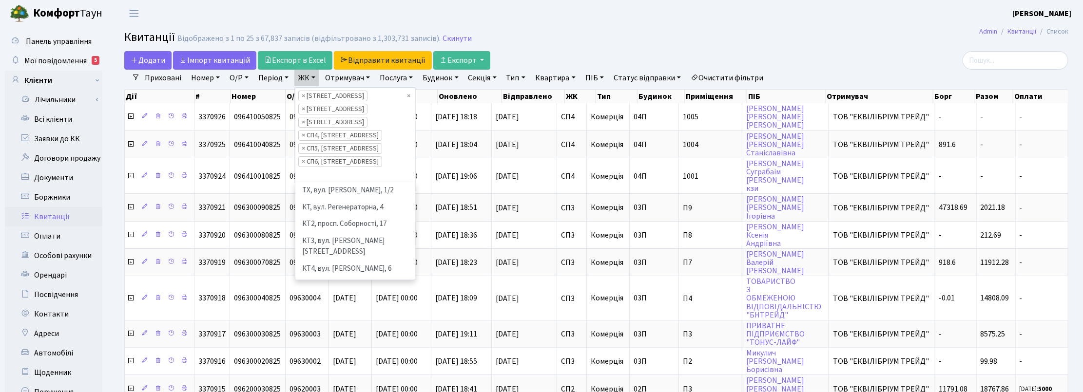
scroll to position [101, 0]
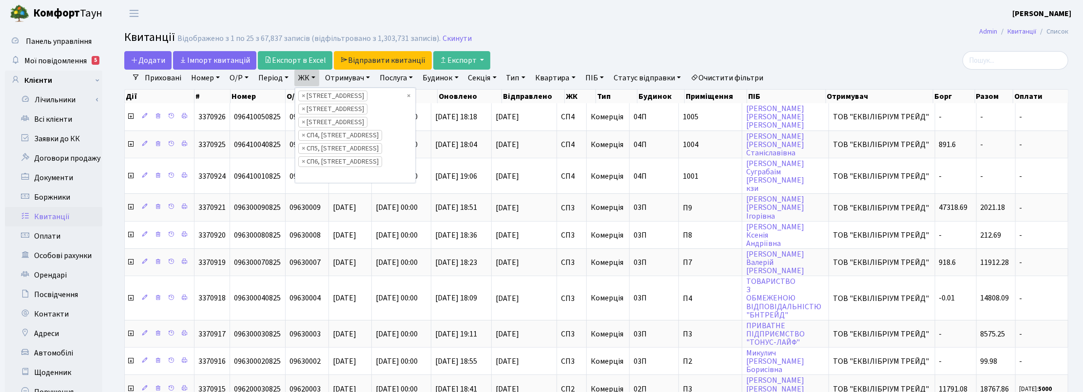
click at [362, 75] on link "Отримувач" at bounding box center [347, 78] width 53 height 17
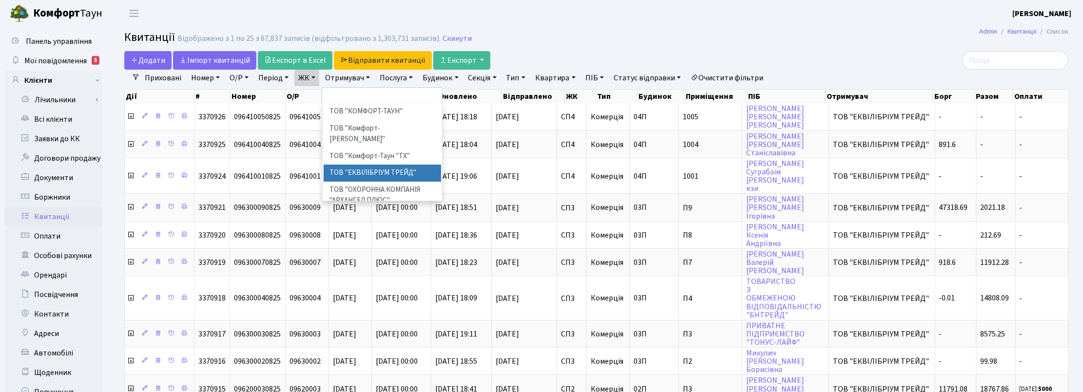
click at [405, 165] on li "ТОВ "ЕКВІЛІБРІУМ ТРЕЙД"" at bounding box center [383, 173] width 118 height 17
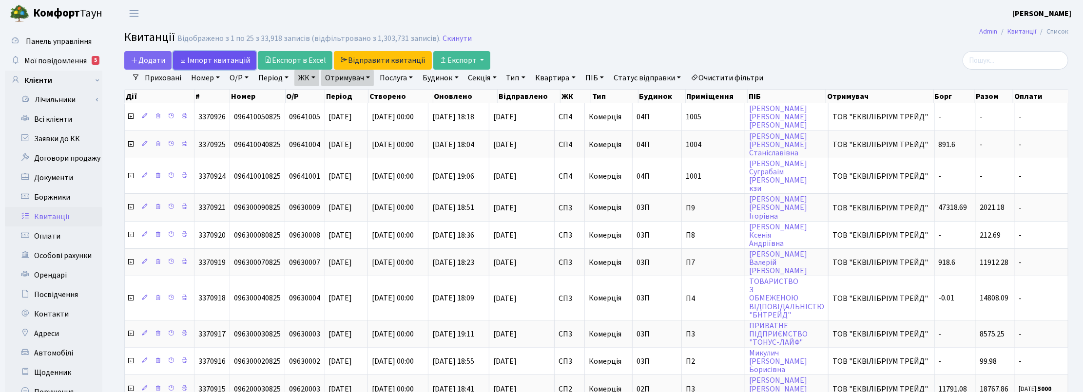
click at [200, 56] on link "Iмпорт квитанцій" at bounding box center [214, 60] width 83 height 19
click at [525, 80] on link "Тип" at bounding box center [516, 78] width 27 height 17
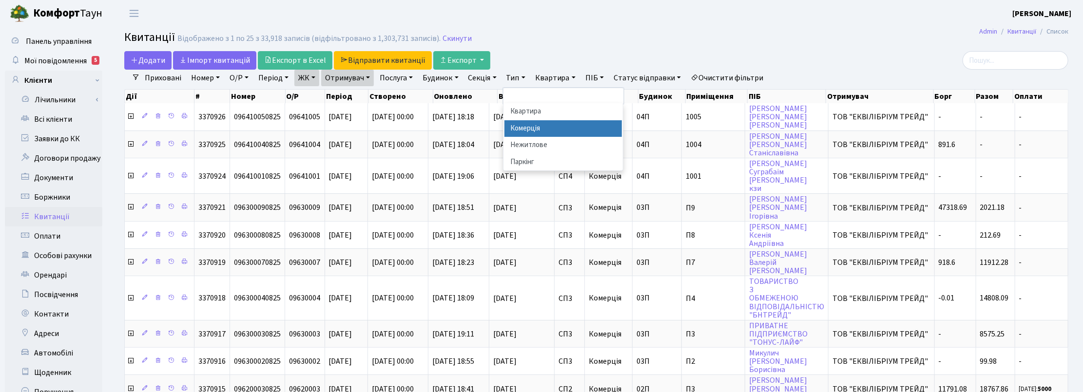
click at [537, 128] on li "Комерція" at bounding box center [564, 128] width 118 height 17
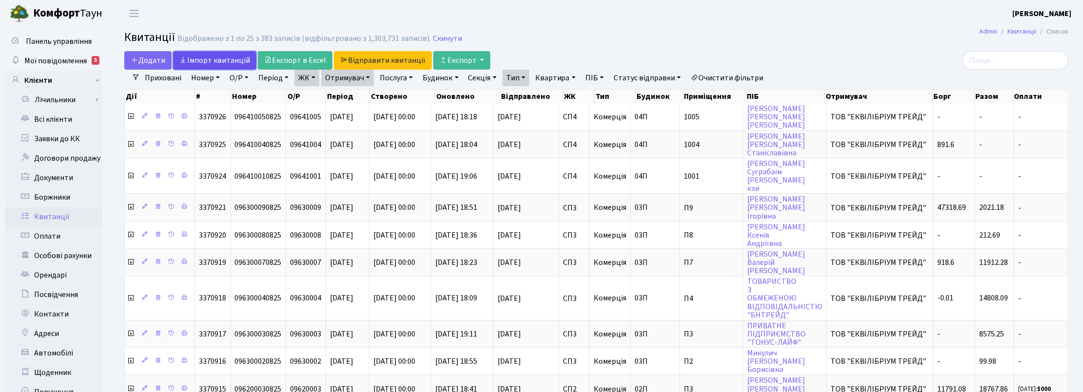
click at [210, 58] on link "Iмпорт квитанцій" at bounding box center [214, 60] width 83 height 19
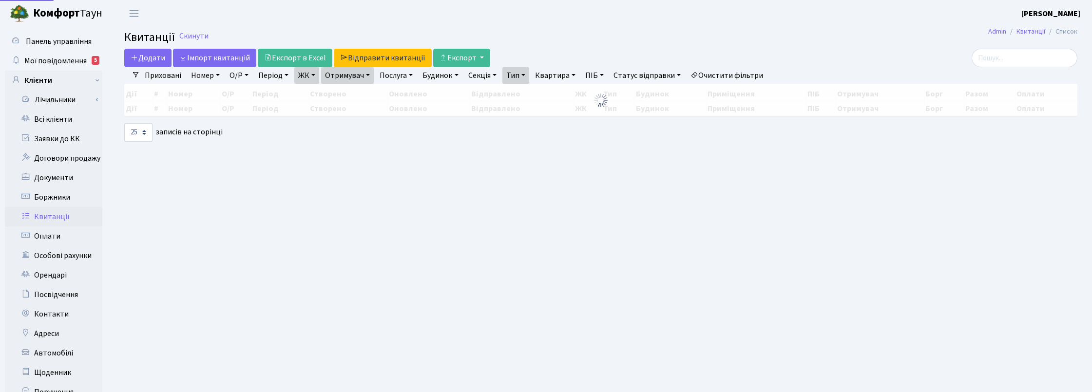
select select "25"
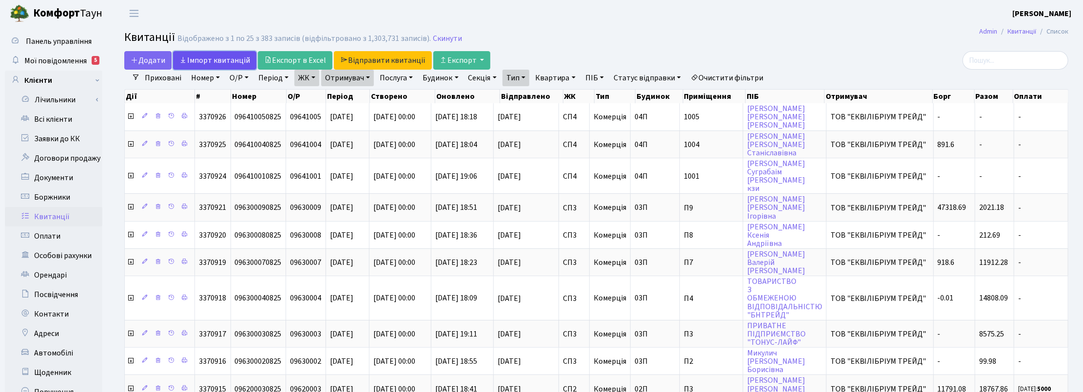
click at [197, 63] on link "Iмпорт квитанцій" at bounding box center [214, 60] width 83 height 19
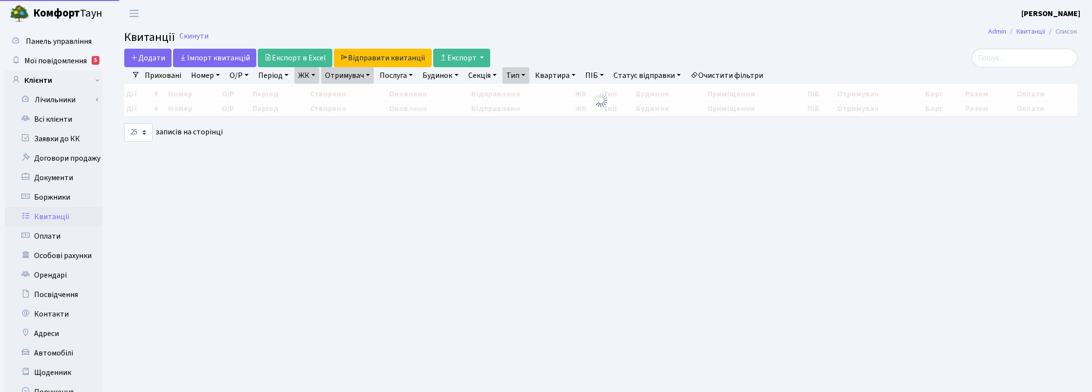
select select "25"
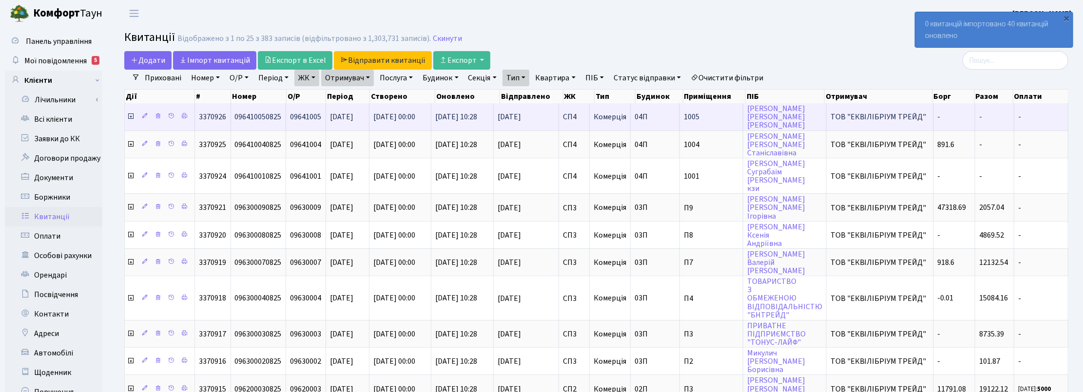
click at [130, 116] on icon at bounding box center [131, 117] width 8 height 8
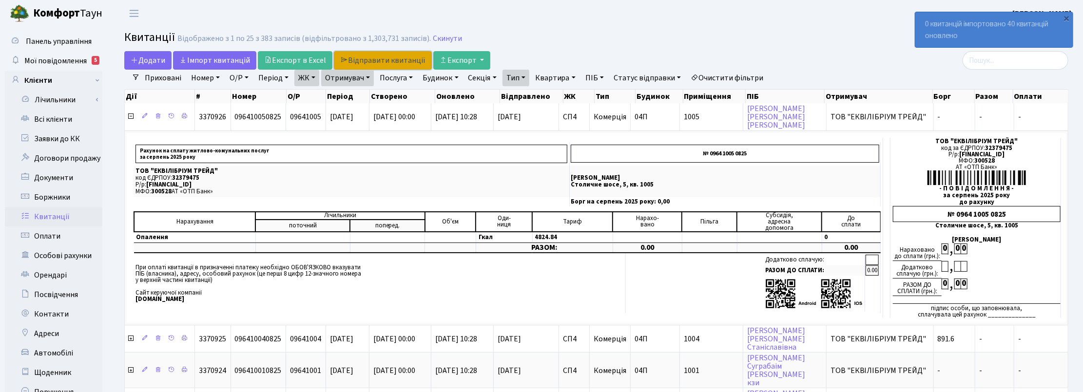
click at [380, 58] on link "Відправити квитанції" at bounding box center [383, 60] width 98 height 19
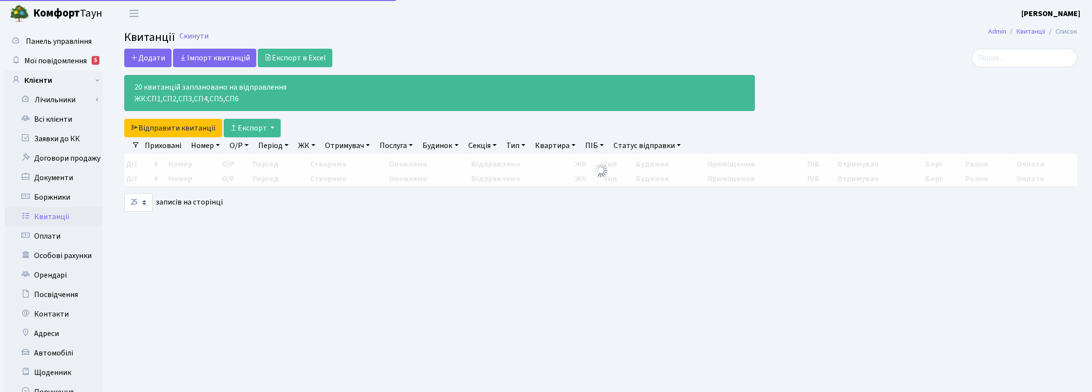
select select "25"
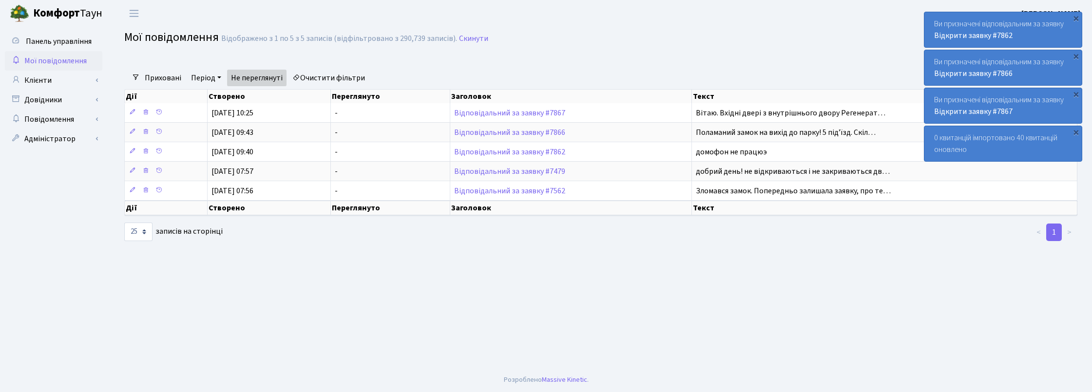
select select "25"
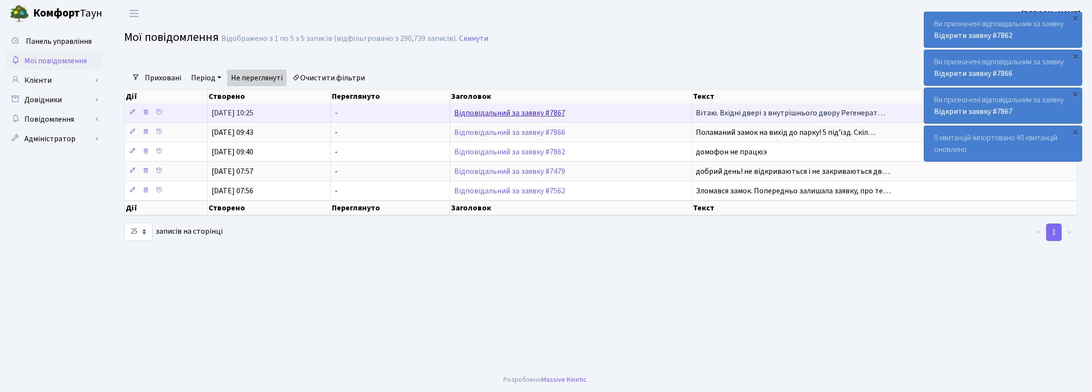
click at [493, 114] on link "Відповідальний за заявку #7867" at bounding box center [509, 113] width 111 height 11
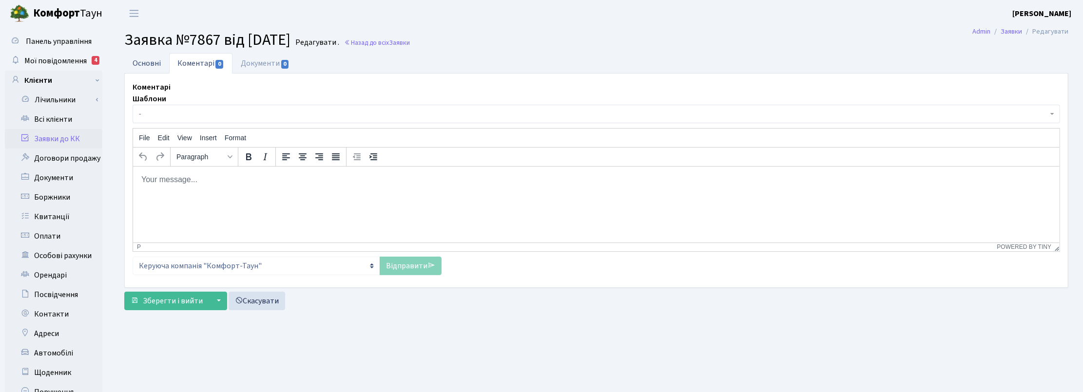
click at [143, 64] on link "Основні" at bounding box center [146, 63] width 45 height 20
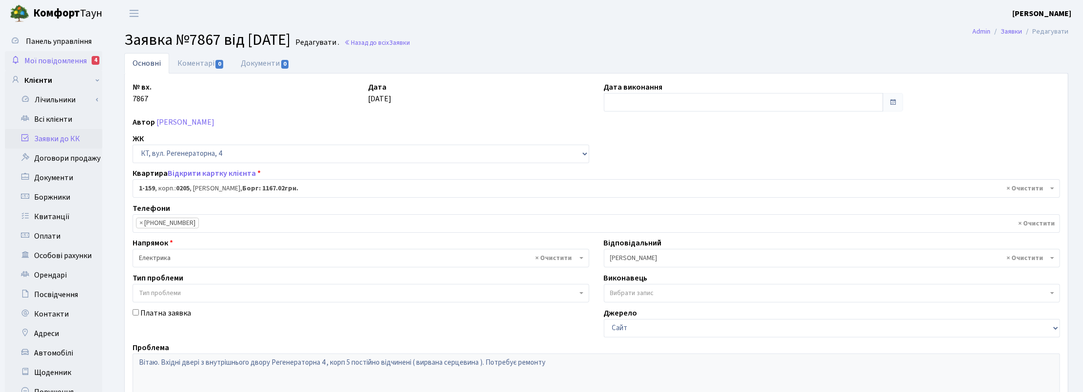
click at [57, 61] on span "Мої повідомлення" at bounding box center [55, 61] width 62 height 11
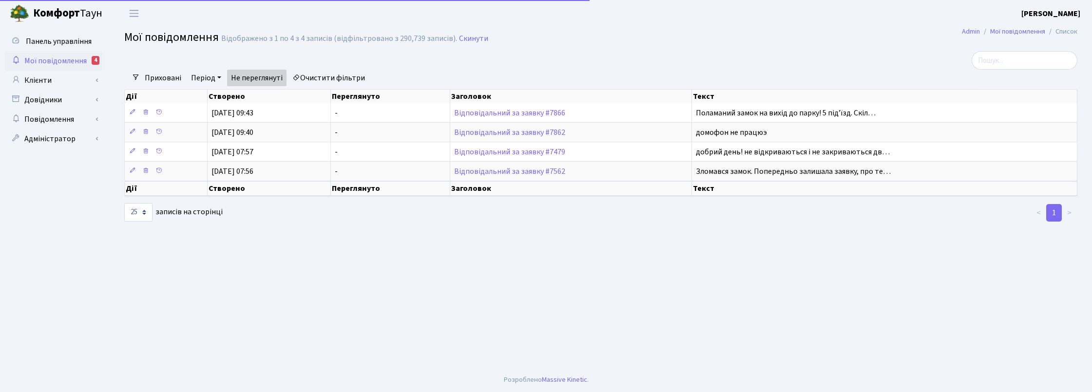
select select "25"
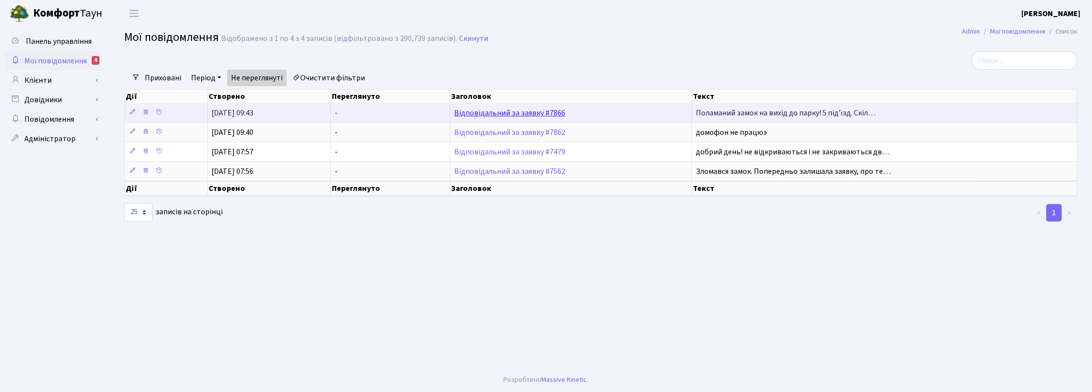
click at [508, 113] on link "Відповідальний за заявку #7866" at bounding box center [509, 113] width 111 height 11
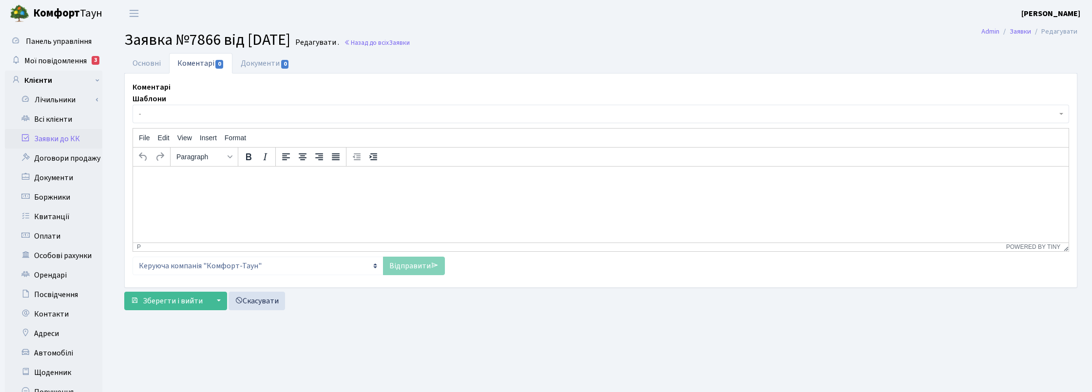
select select "205"
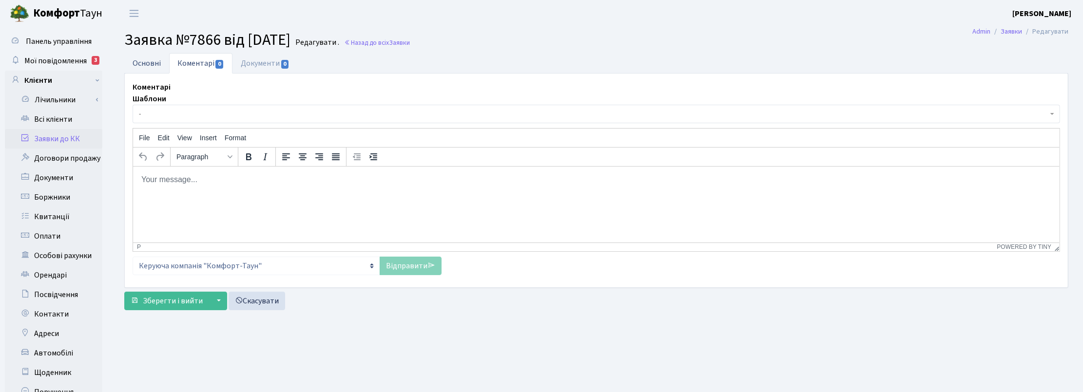
click at [148, 64] on link "Основні" at bounding box center [146, 63] width 45 height 20
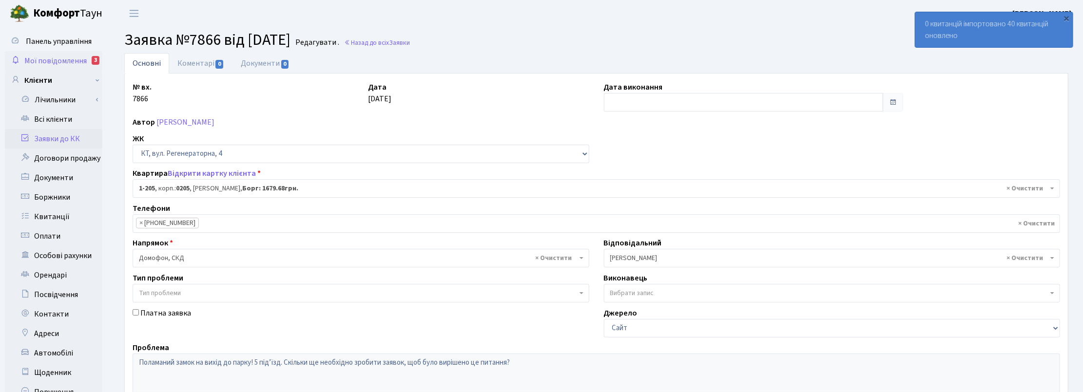
click at [46, 56] on span "Мої повідомлення" at bounding box center [55, 61] width 62 height 11
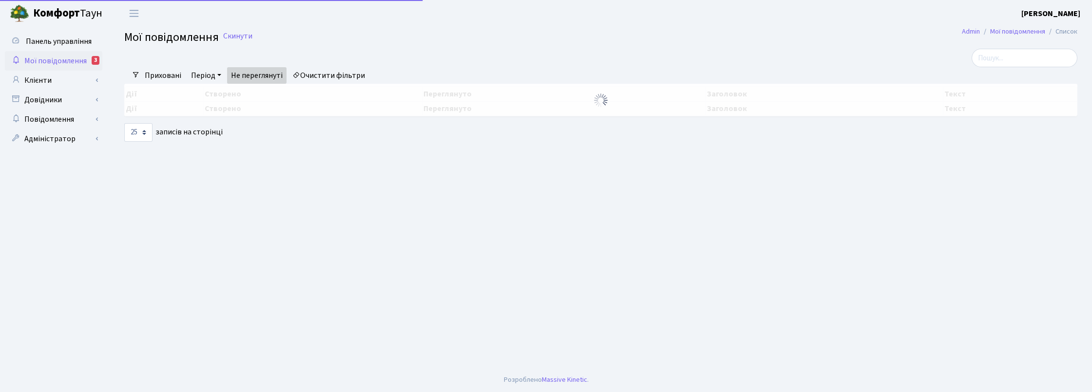
select select "25"
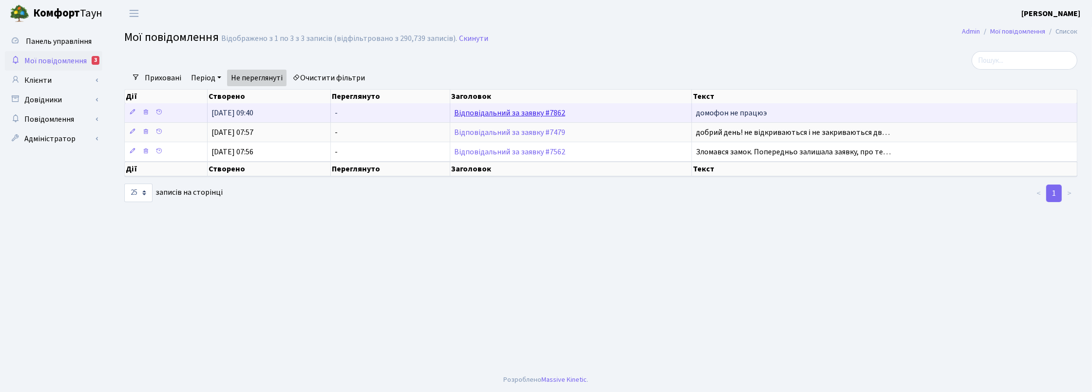
click at [507, 115] on link "Відповідальний за заявку #7862" at bounding box center [509, 113] width 111 height 11
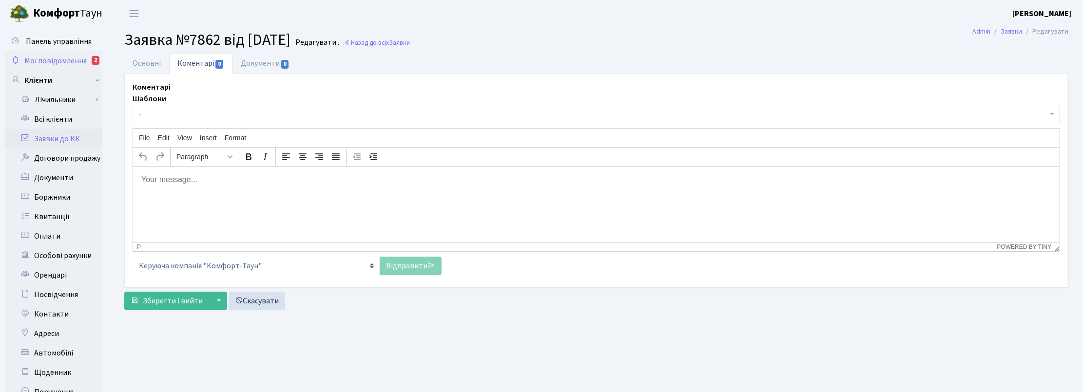
click at [66, 57] on span "Мої повідомлення" at bounding box center [55, 61] width 62 height 11
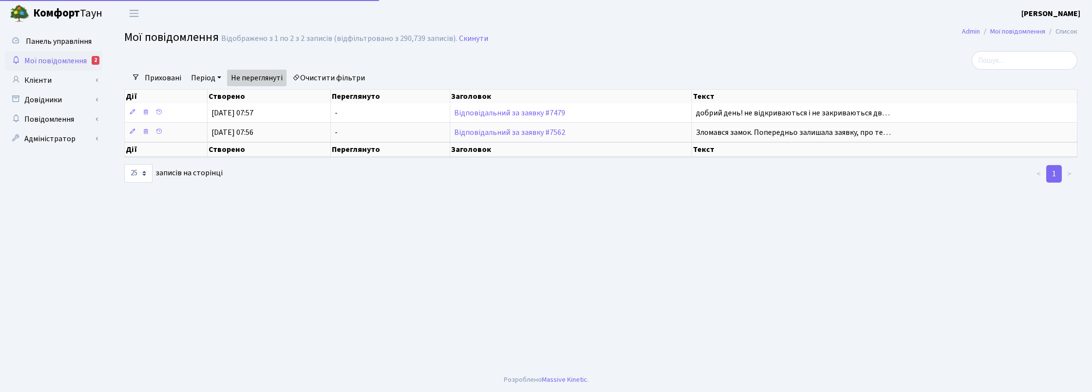
select select "25"
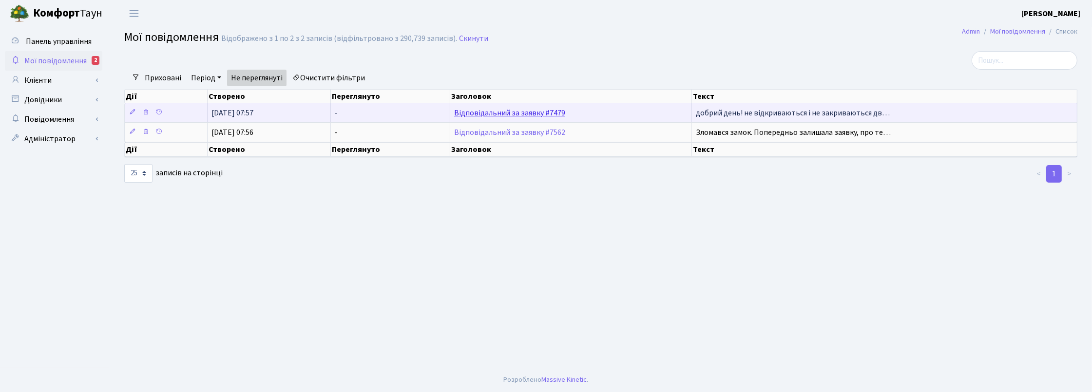
click at [485, 115] on link "Відповідальний за заявку #7479" at bounding box center [509, 113] width 111 height 11
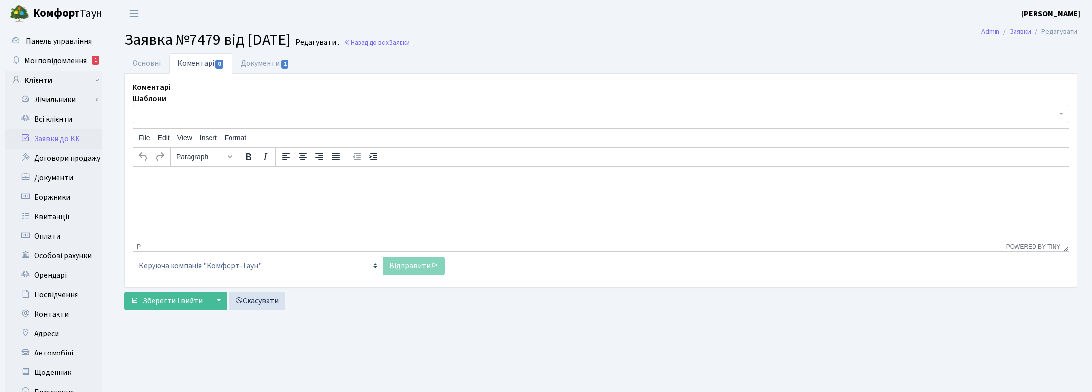
select select "205"
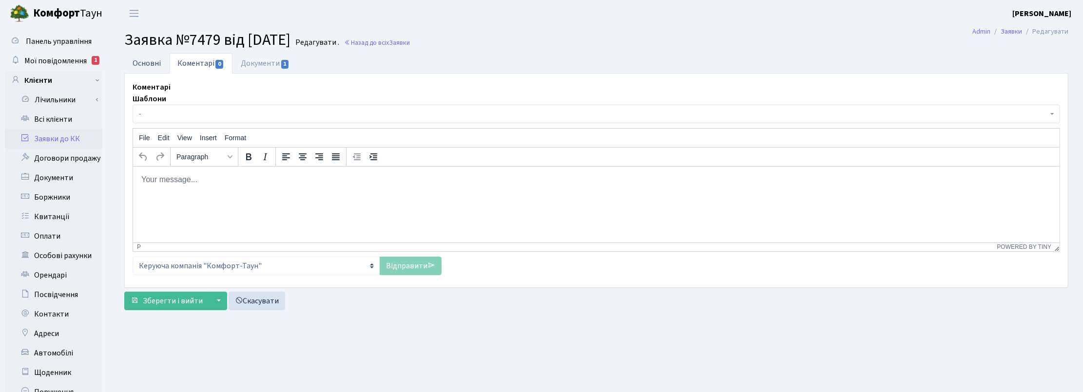
click at [152, 62] on link "Основні" at bounding box center [146, 63] width 45 height 20
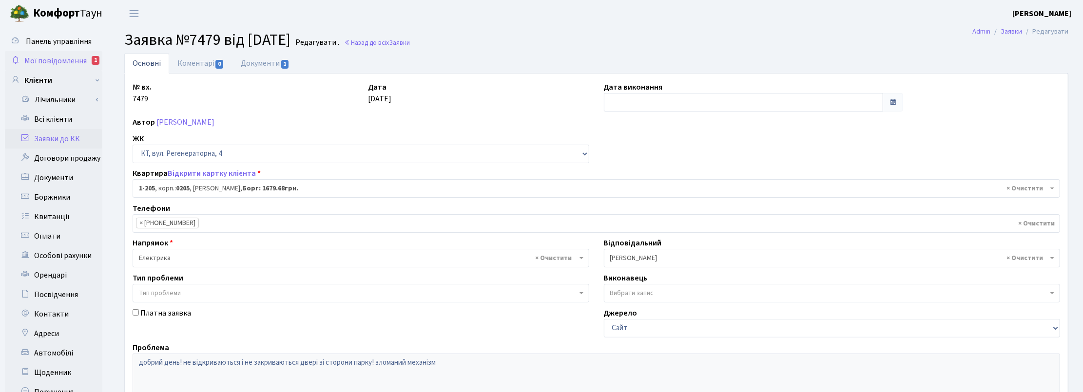
click at [67, 59] on span "Мої повідомлення" at bounding box center [55, 61] width 62 height 11
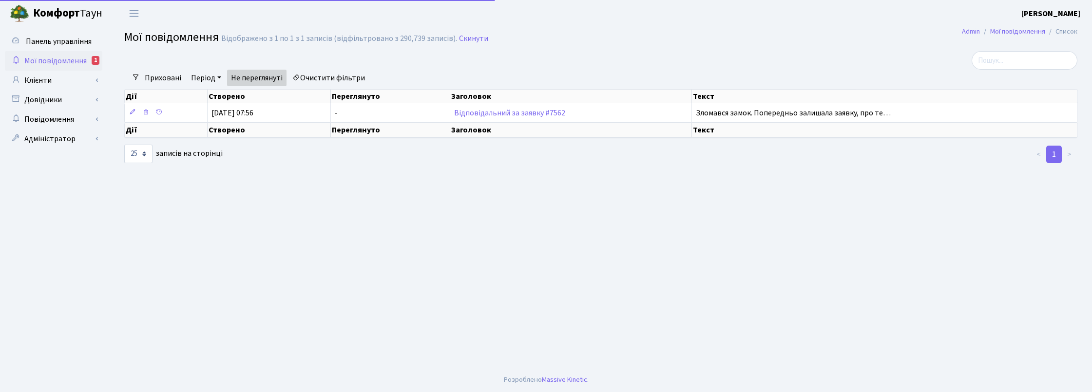
select select "25"
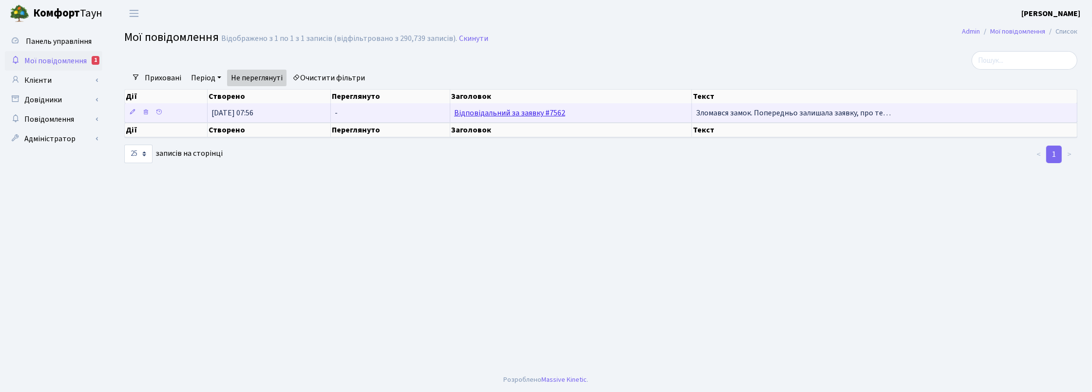
click at [498, 115] on link "Відповідальний за заявку #7562" at bounding box center [509, 113] width 111 height 11
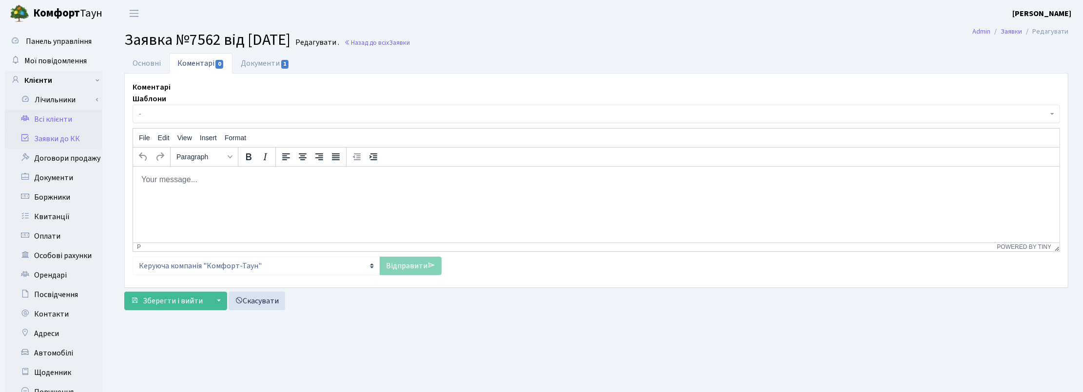
click at [49, 118] on link "Всі клієнти" at bounding box center [53, 119] width 97 height 19
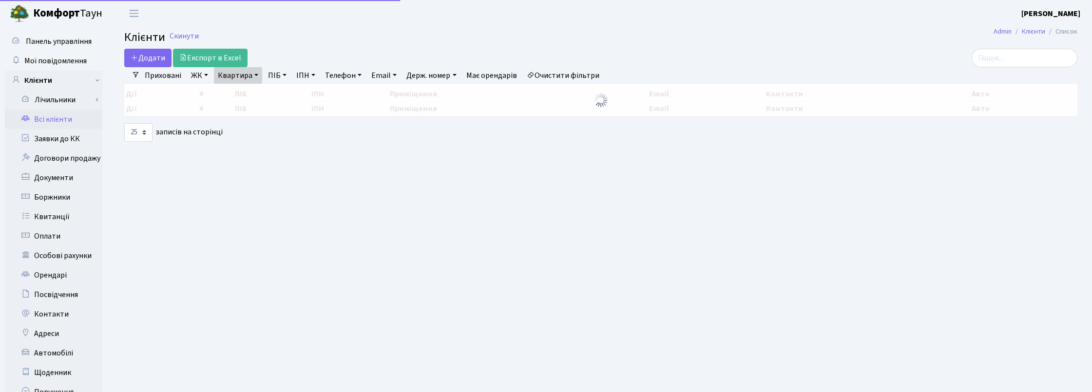
select select "25"
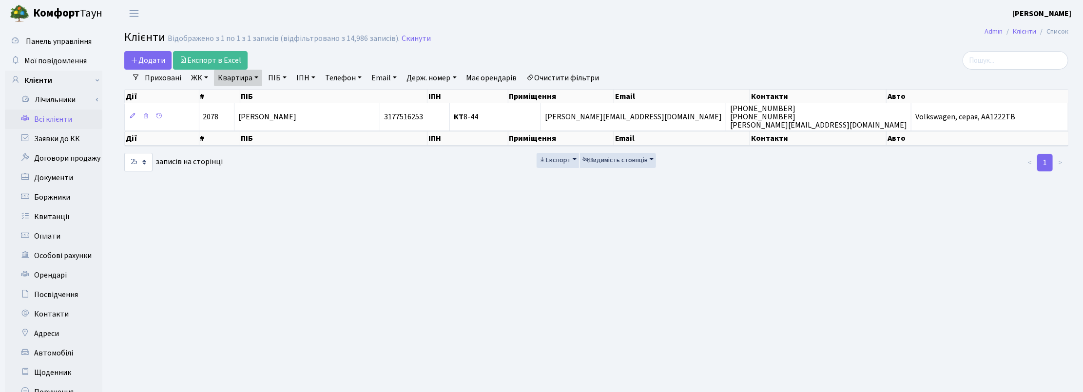
click at [253, 78] on link "Квартира" at bounding box center [238, 78] width 48 height 17
click at [275, 99] on link at bounding box center [281, 97] width 20 height 19
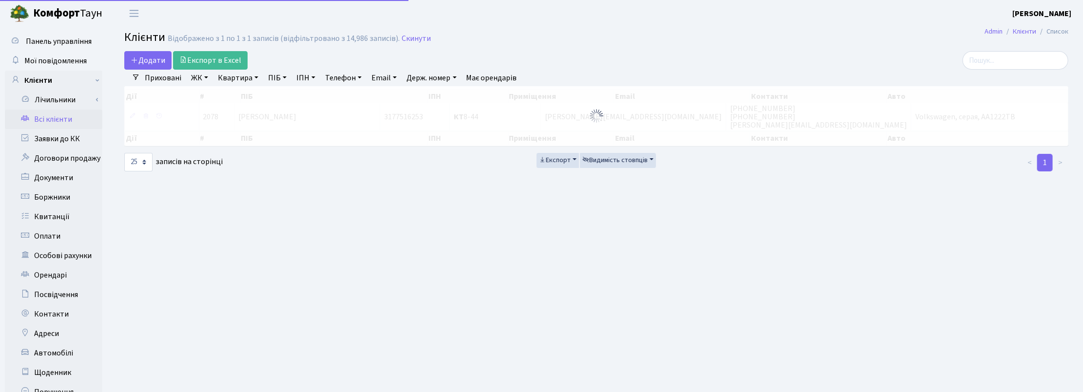
click at [247, 79] on link "Квартира" at bounding box center [238, 78] width 48 height 17
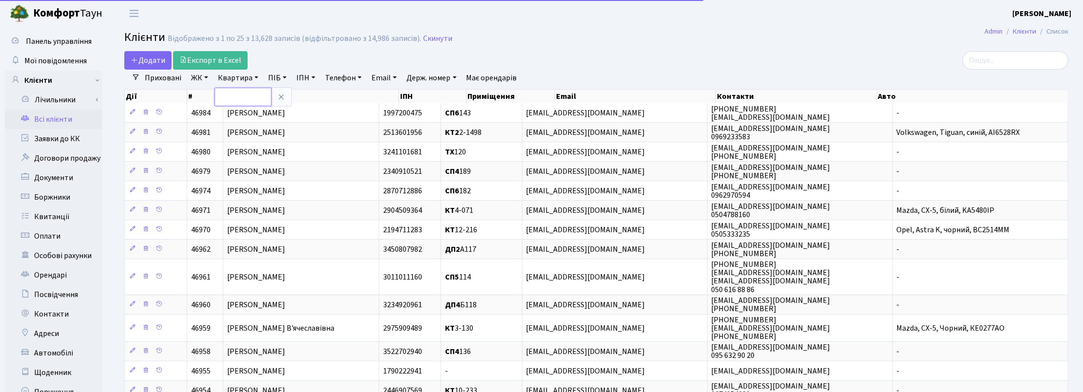
click at [244, 95] on input "text" at bounding box center [242, 97] width 57 height 19
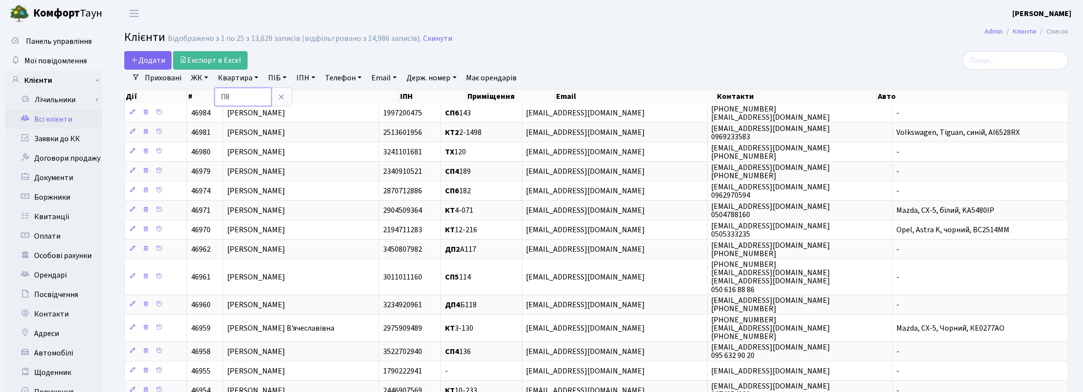
type input "П8"
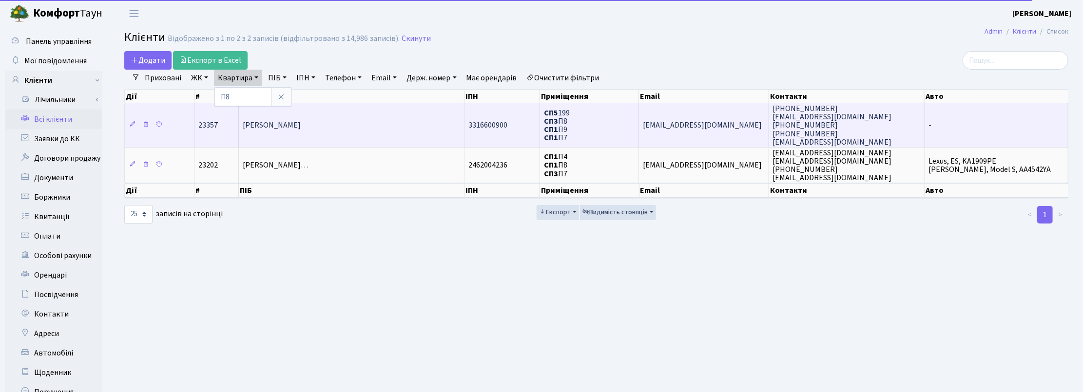
click at [349, 118] on td "[PERSON_NAME]" at bounding box center [352, 125] width 226 height 44
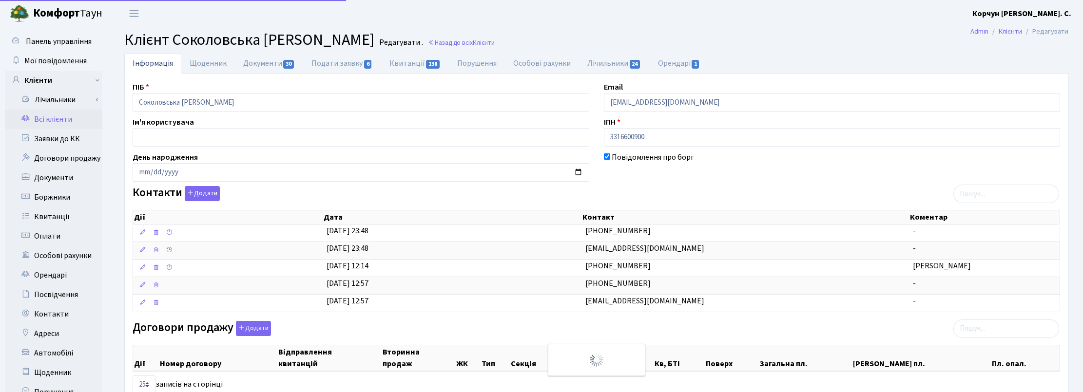
select select "25"
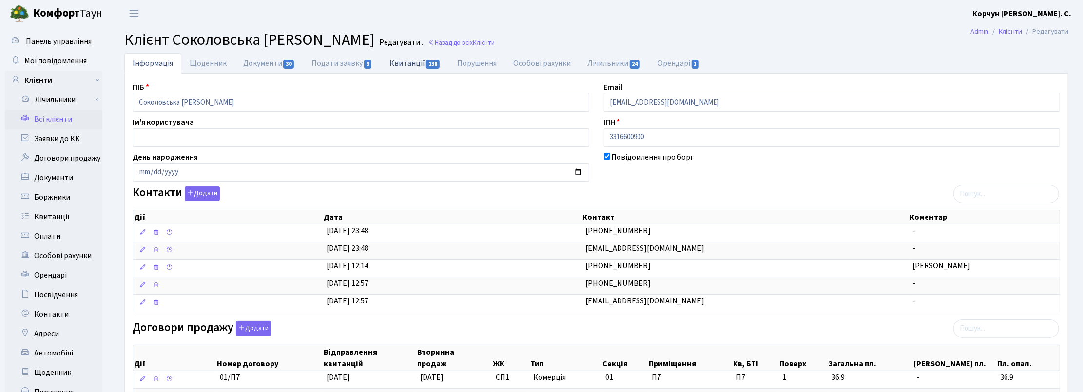
click at [414, 64] on link "Квитанції 138" at bounding box center [415, 63] width 68 height 20
select select "25"
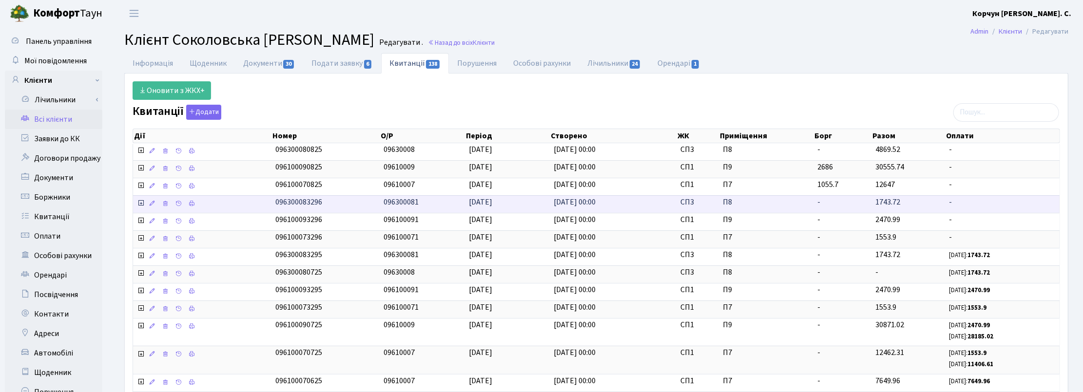
click at [141, 206] on icon at bounding box center [141, 203] width 8 height 8
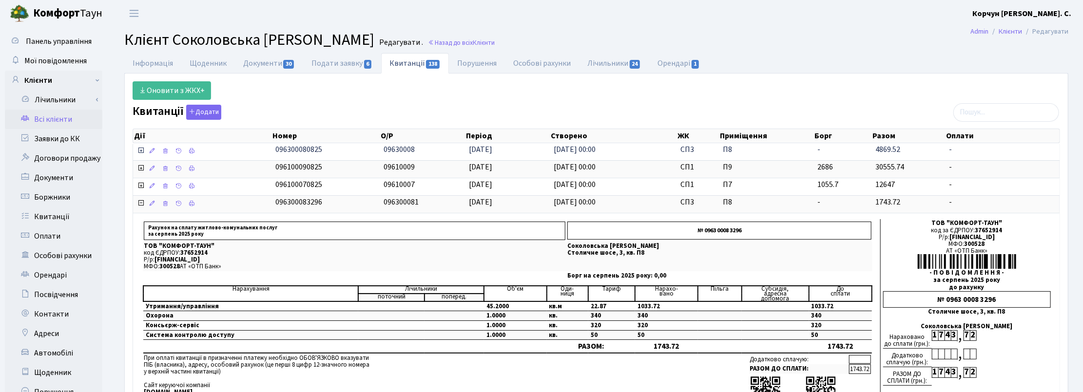
click at [141, 151] on icon at bounding box center [141, 151] width 8 height 8
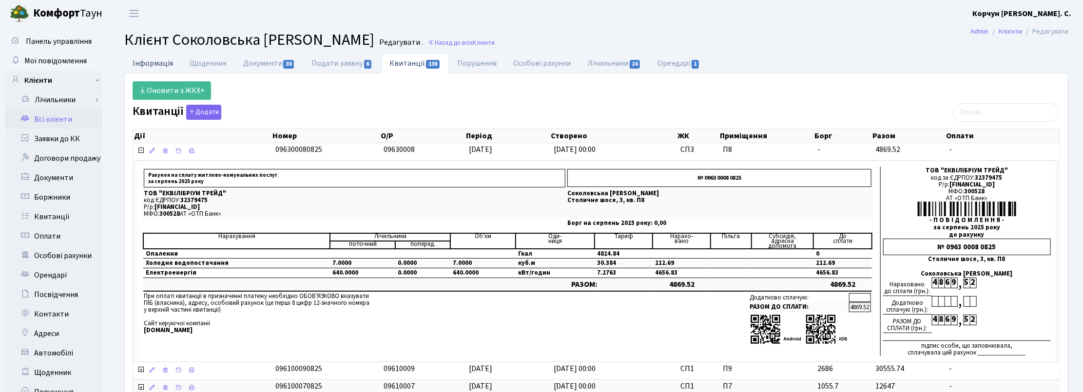
click at [151, 54] on link "Інформація" at bounding box center [152, 63] width 57 height 20
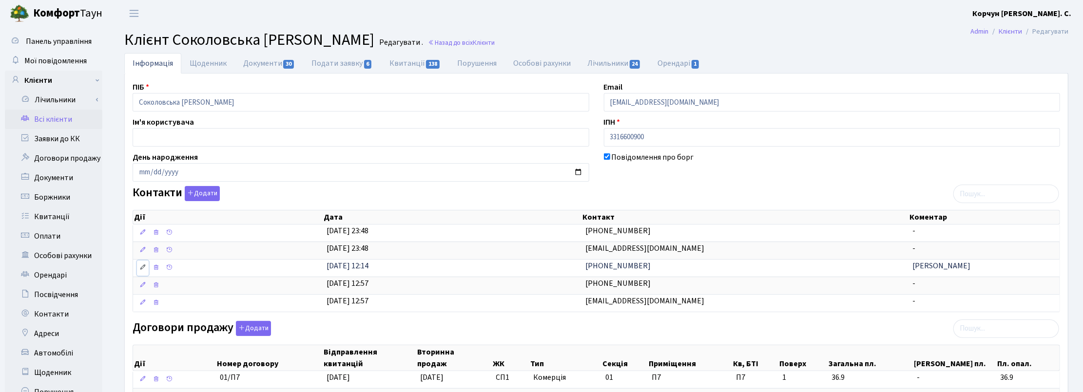
click at [145, 266] on icon at bounding box center [142, 267] width 7 height 7
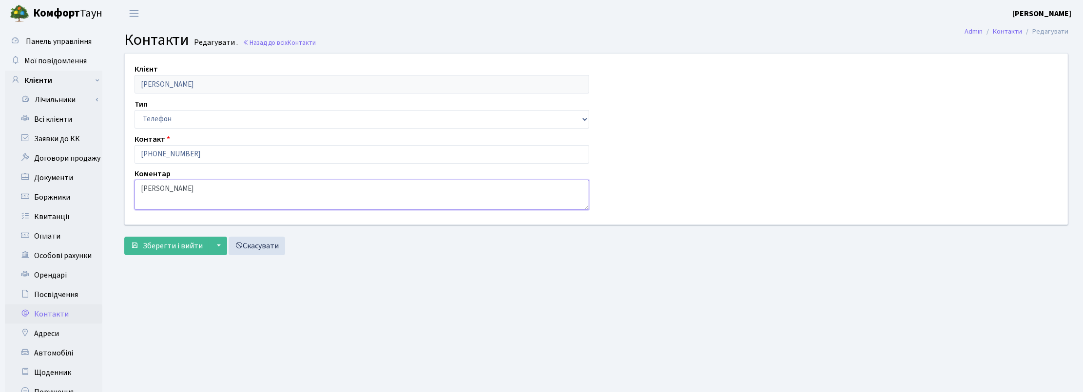
click at [183, 184] on textarea "[PERSON_NAME]" at bounding box center [362, 195] width 455 height 30
drag, startPoint x: 200, startPoint y: 191, endPoint x: 116, endPoint y: 188, distance: 83.9
click at [116, 188] on div "Клієнт [PERSON_NAME] Тип Email Телефон Контакт [PHONE_NUMBER] [PERSON_NAME] [PE…" at bounding box center [597, 156] width 974 height 207
type textarea "[PERSON_NAME] (бухгалтер)"
click at [183, 248] on span "Зберегти і вийти" at bounding box center [173, 246] width 60 height 11
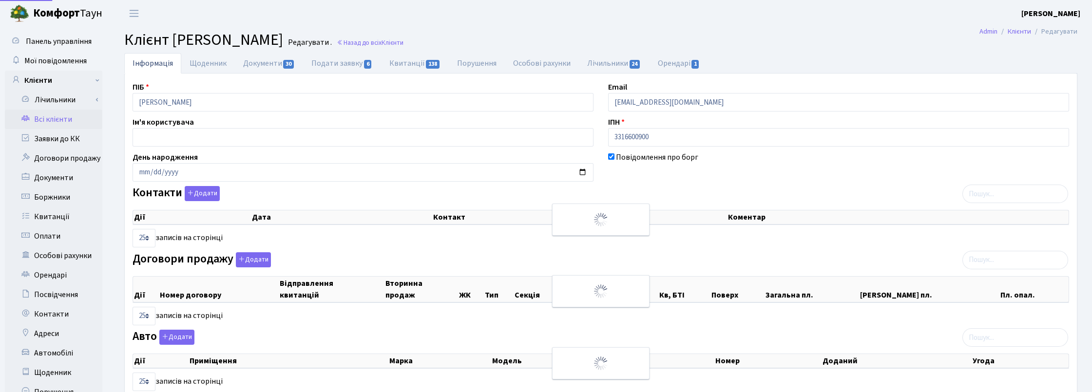
select select "25"
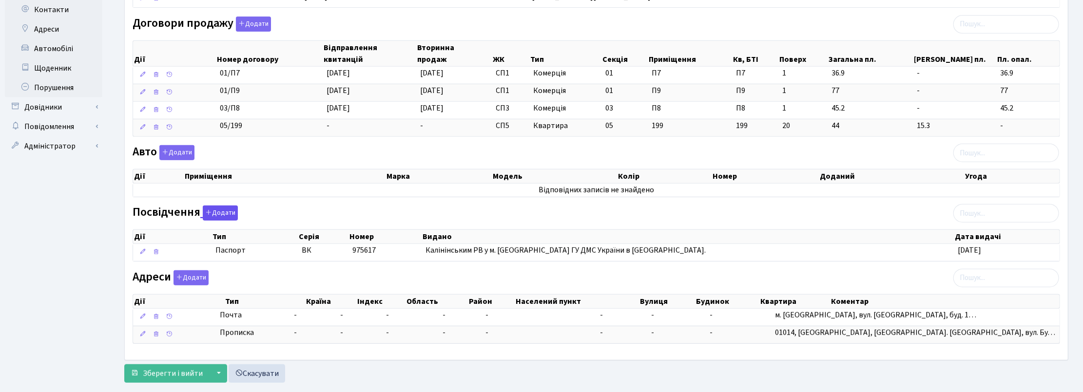
scroll to position [332, 0]
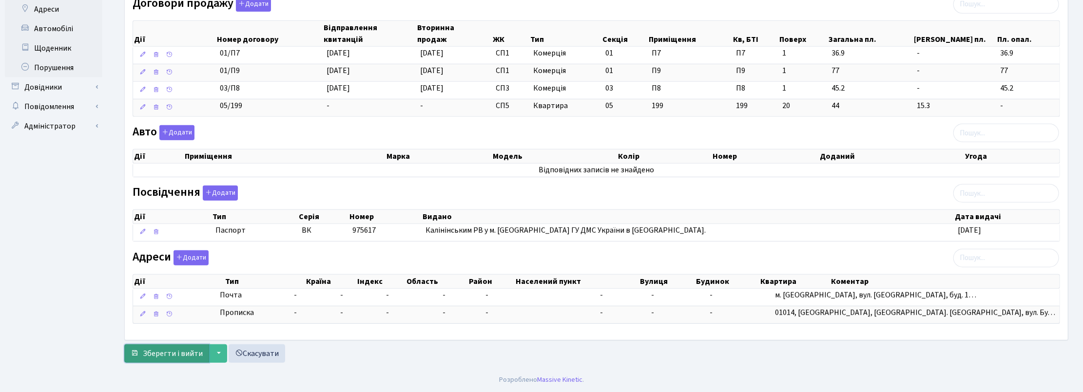
click at [188, 350] on span "Зберегти і вийти" at bounding box center [173, 354] width 60 height 11
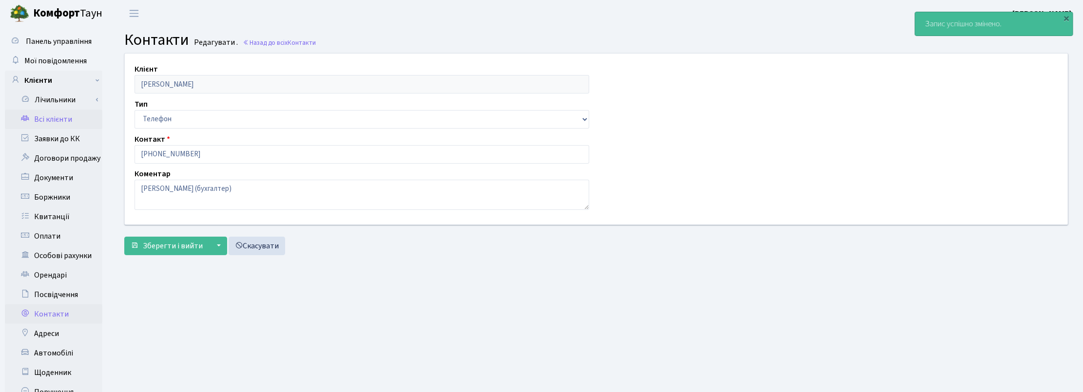
click at [50, 121] on link "Всі клієнти" at bounding box center [53, 119] width 97 height 19
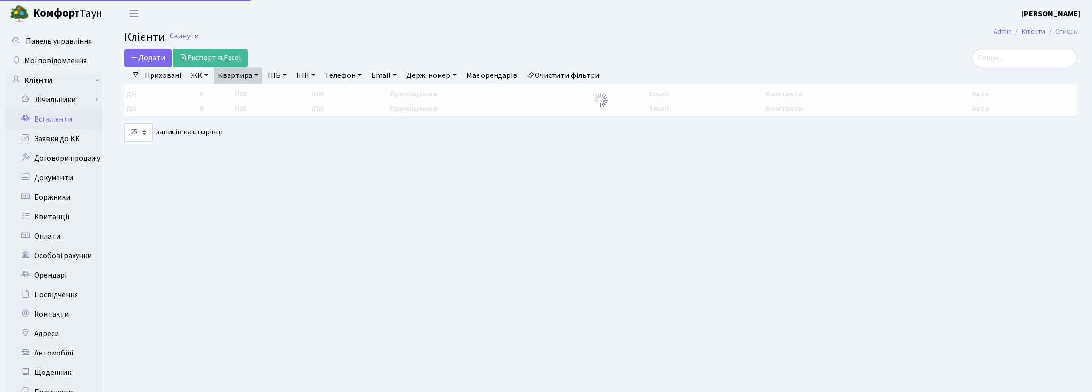
select select "25"
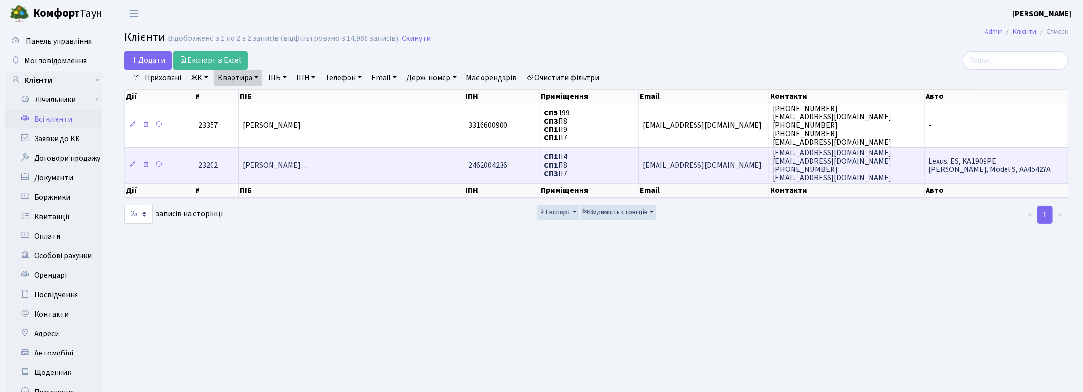
click at [309, 166] on span "[PERSON_NAME]…" at bounding box center [276, 165] width 66 height 11
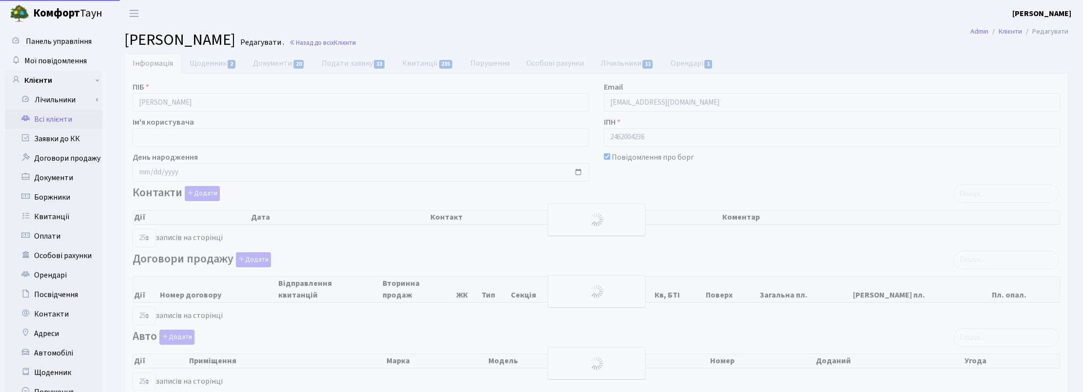
select select "25"
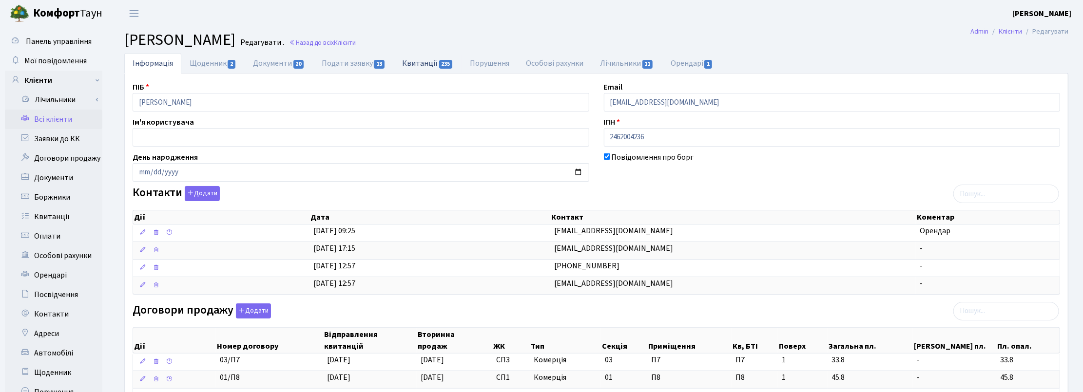
click at [428, 60] on link "Квитанції 235" at bounding box center [428, 63] width 68 height 20
select select "25"
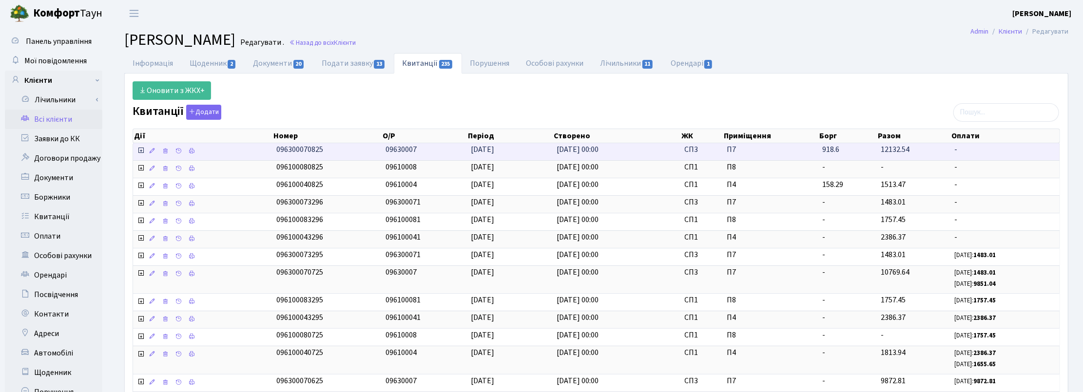
click at [139, 152] on icon at bounding box center [141, 151] width 8 height 8
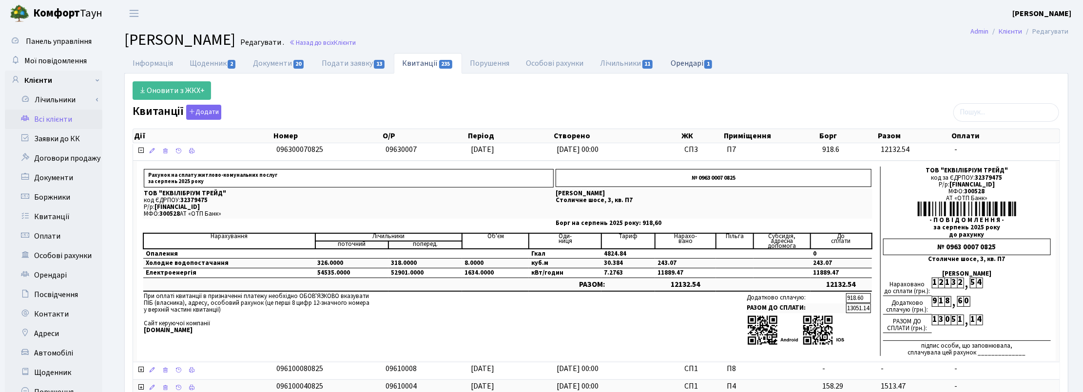
click at [693, 60] on link "Орендарі 1" at bounding box center [691, 63] width 59 height 20
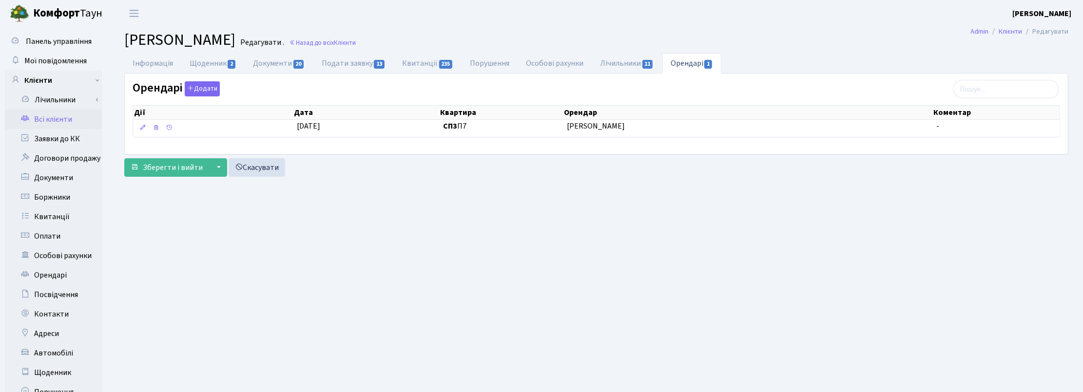
click at [565, 356] on main "Admin Клієнти Редагувати Клієнт Соколовський Валерій Валентинович Редагувати . …" at bounding box center [597, 246] width 974 height 439
click at [356, 39] on link "Назад до всіх Клієнти" at bounding box center [322, 42] width 67 height 9
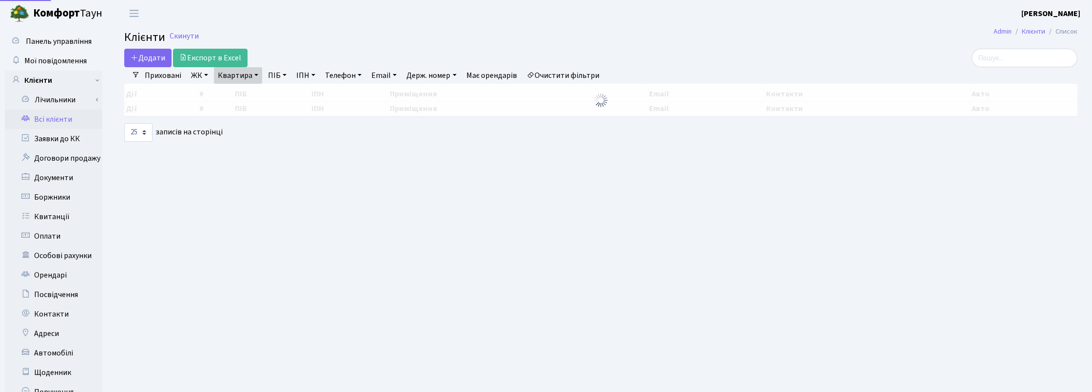
select select "25"
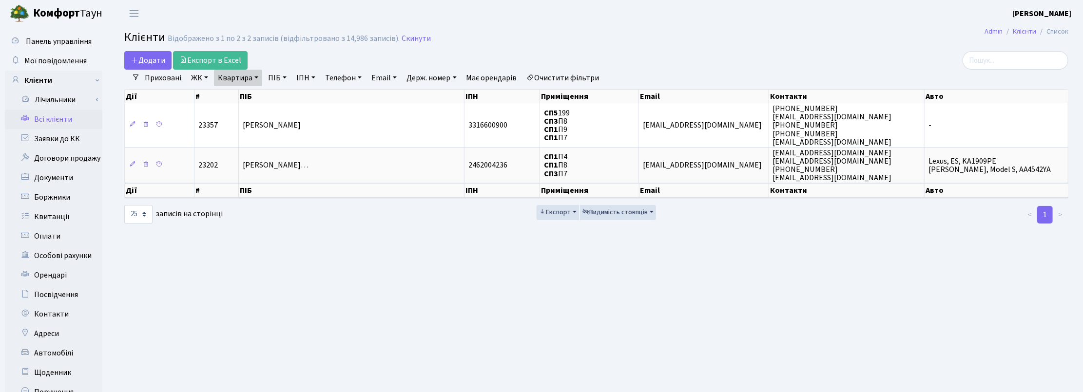
click at [250, 74] on link "Квартира" at bounding box center [238, 78] width 48 height 17
click at [256, 97] on input "П8" at bounding box center [242, 97] width 57 height 19
type input "П"
type input "8-44"
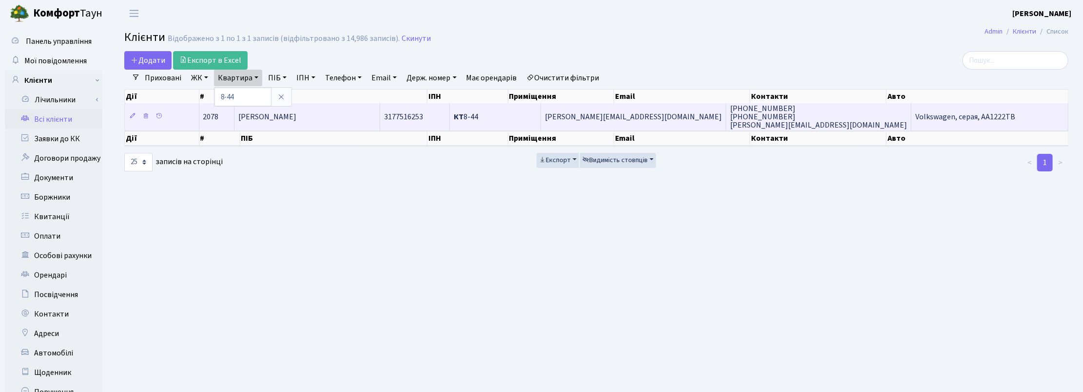
click at [269, 118] on span "[PERSON_NAME]" at bounding box center [267, 117] width 58 height 11
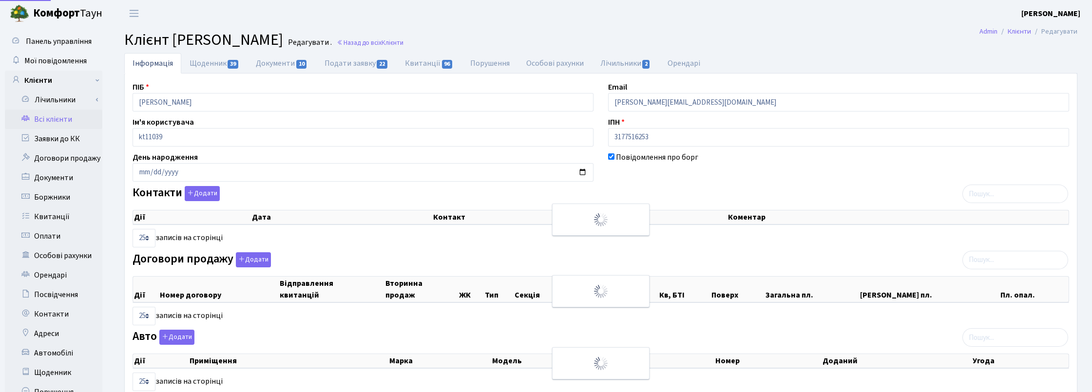
select select "25"
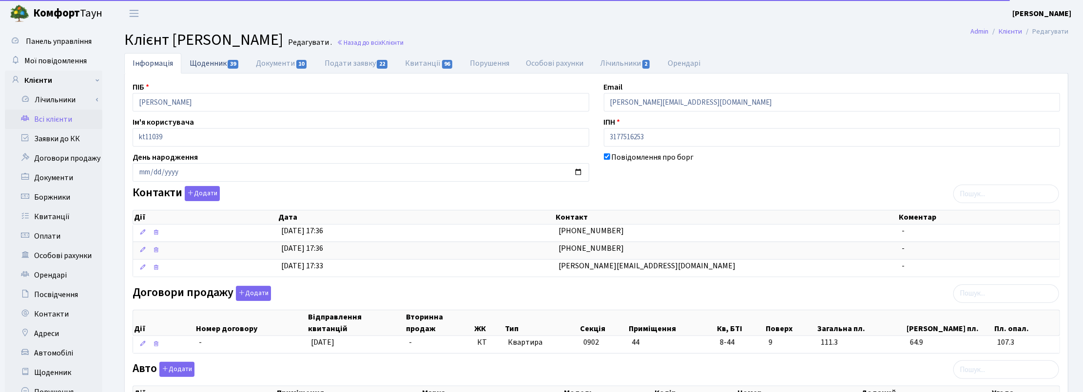
click at [213, 61] on link "Щоденник 39" at bounding box center [214, 63] width 66 height 20
select select "25"
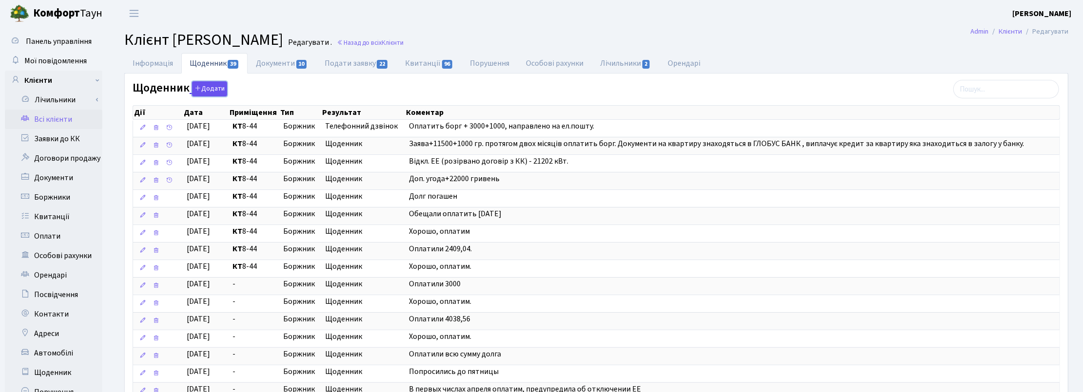
click at [215, 91] on button "Додати" at bounding box center [209, 88] width 35 height 15
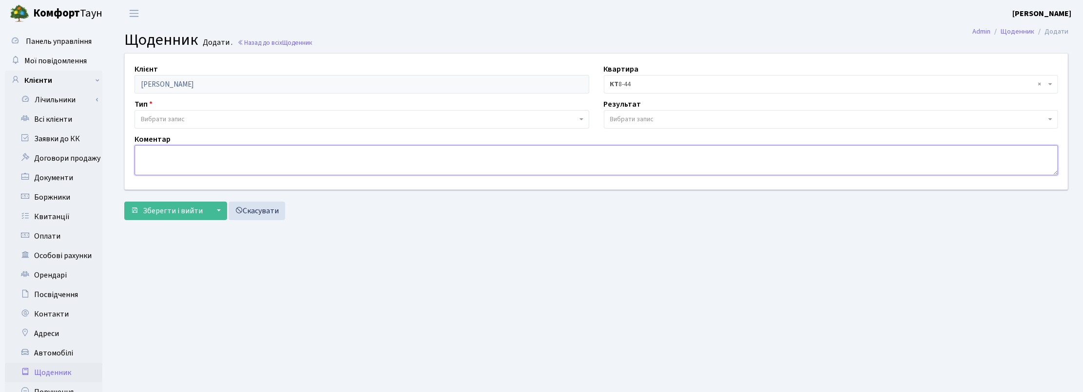
click at [150, 159] on textarea at bounding box center [597, 160] width 924 height 30
click at [171, 154] on textarea "Сплачено, отримали квитанції на ел.пошту." at bounding box center [597, 160] width 924 height 30
type textarea "Сплачено все, отримали квитанції на ел.пошту."
click at [172, 118] on span "Вибрати запис" at bounding box center [163, 120] width 44 height 10
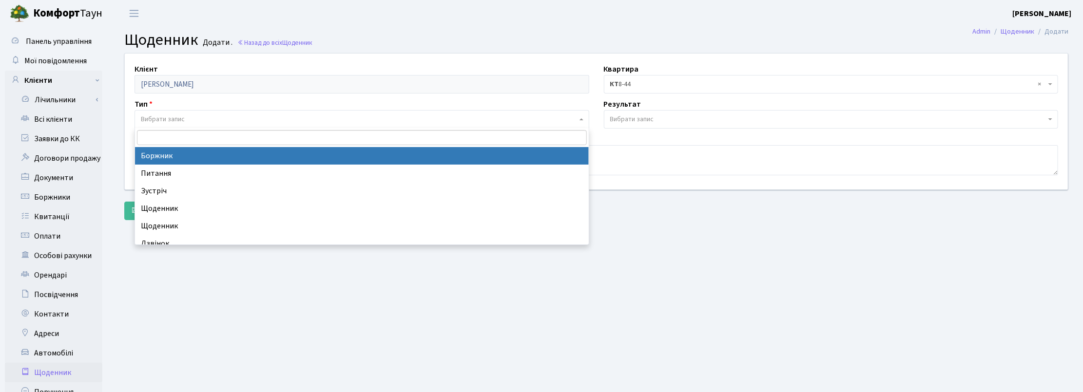
select select "189"
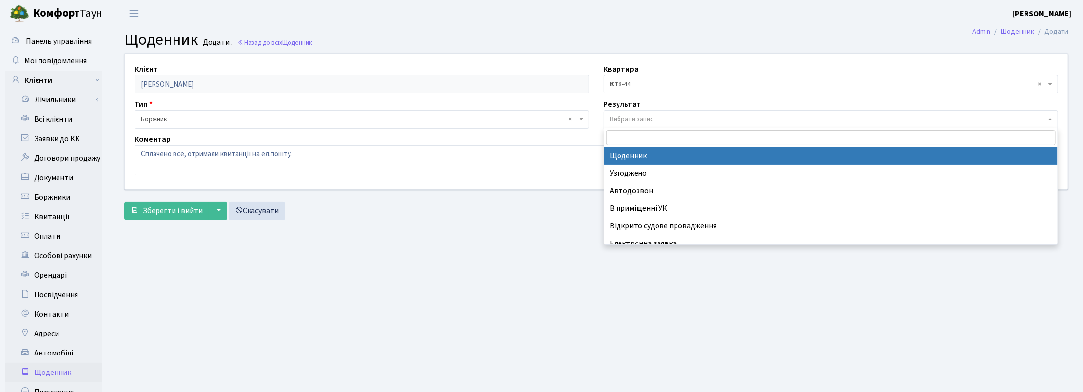
click at [612, 116] on span "Вибрати запис" at bounding box center [632, 120] width 44 height 10
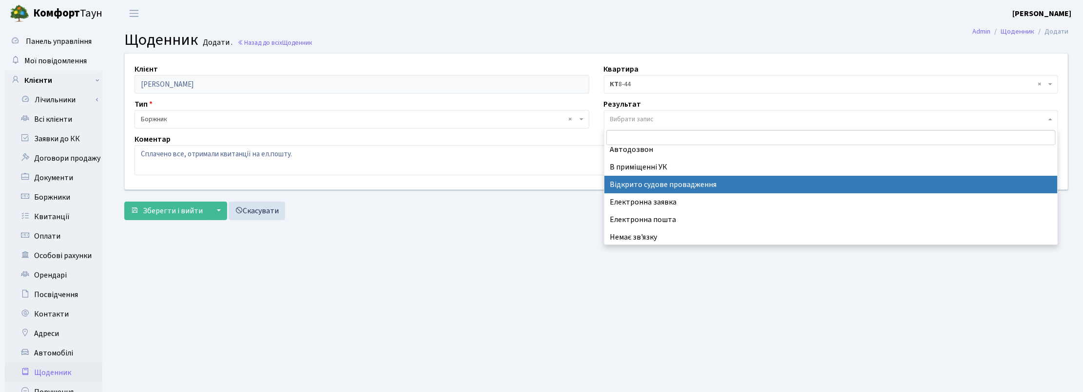
scroll to position [60, 0]
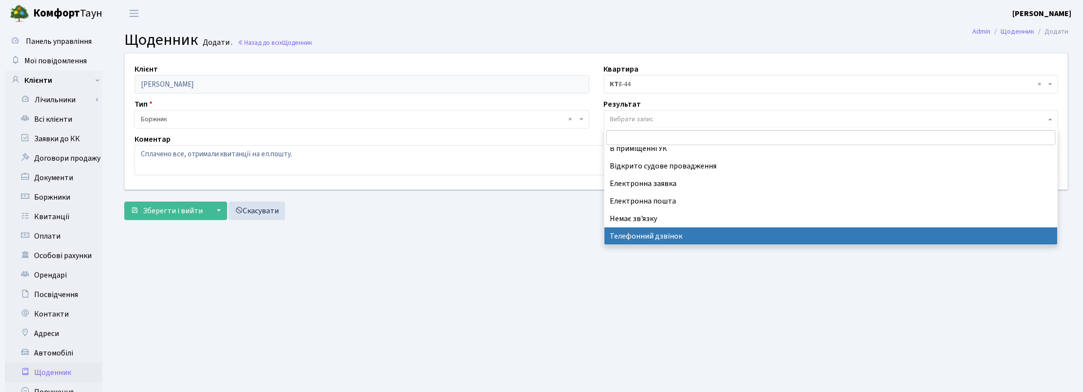
select select "196"
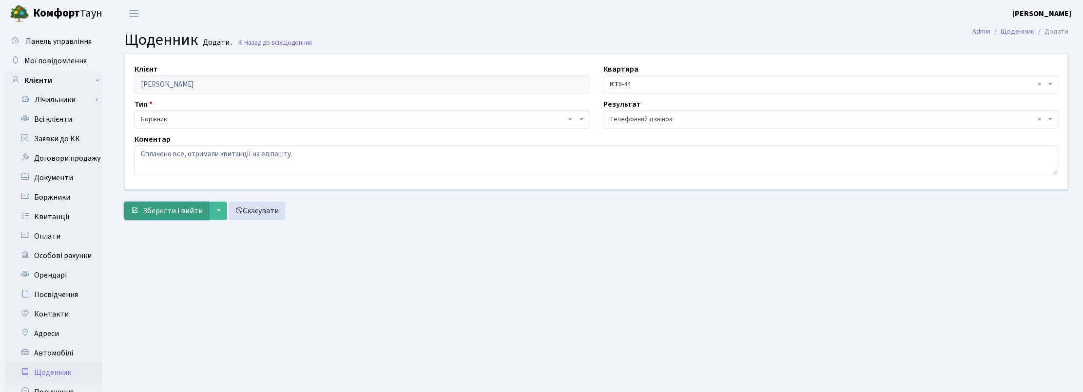
click at [167, 215] on span "Зберегти і вийти" at bounding box center [173, 211] width 60 height 11
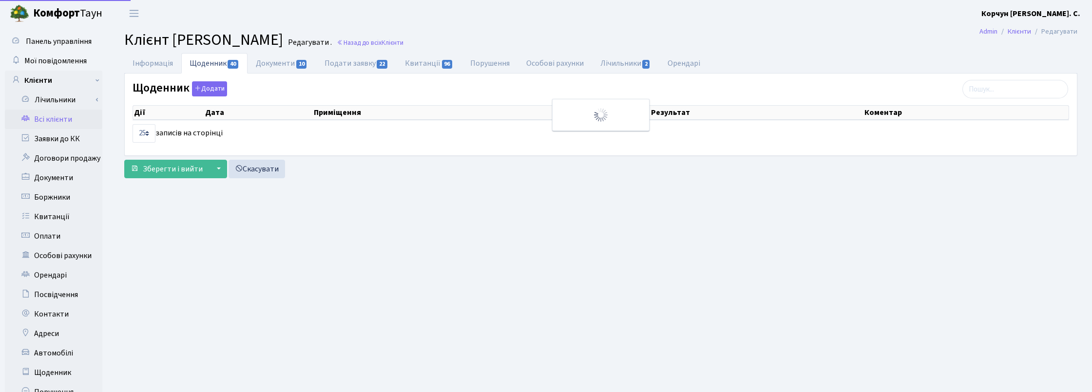
select select "25"
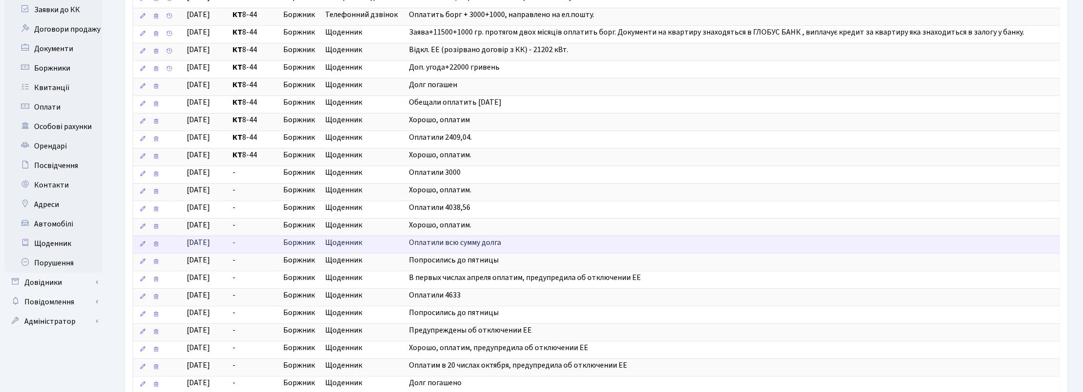
scroll to position [264, 0]
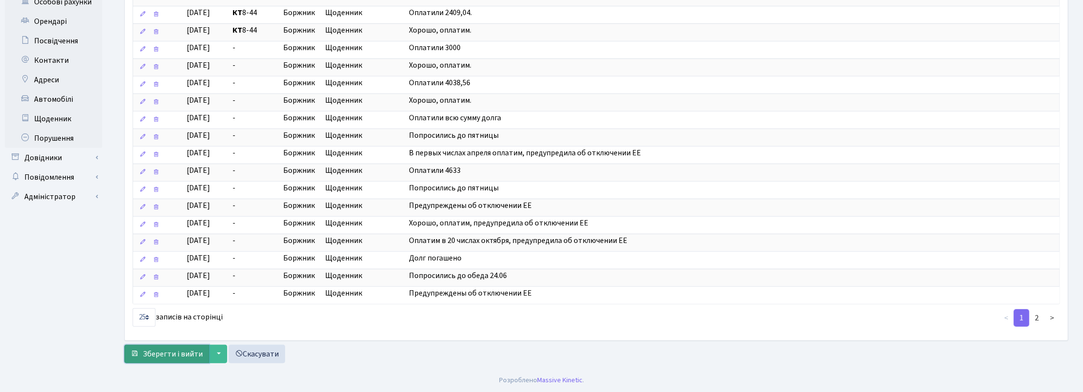
click at [172, 352] on span "Зберегти і вийти" at bounding box center [173, 354] width 60 height 11
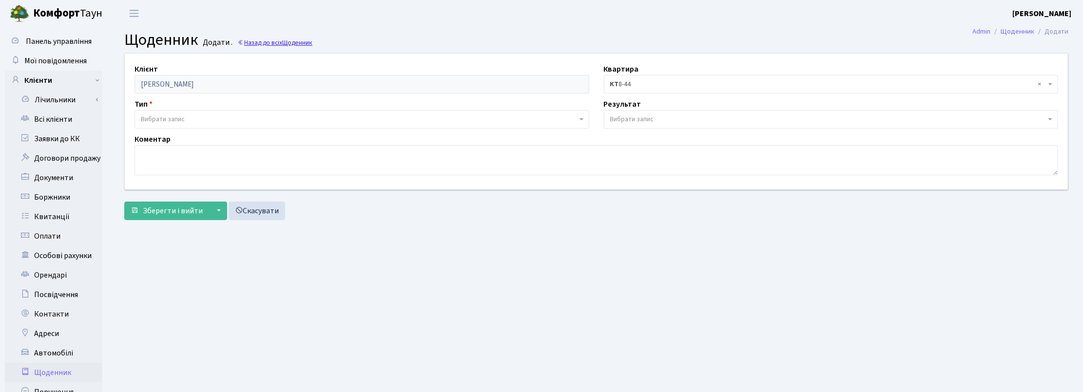
click at [281, 39] on link "Назад до всіх Щоденник" at bounding box center [274, 42] width 75 height 9
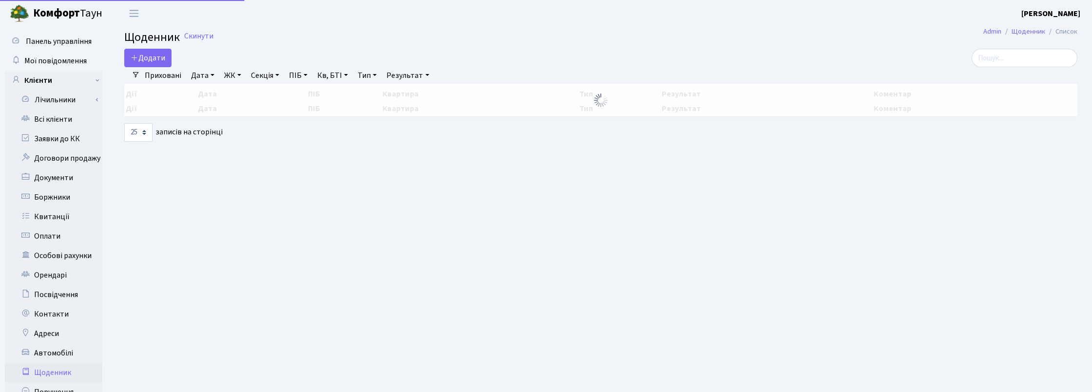
select select "25"
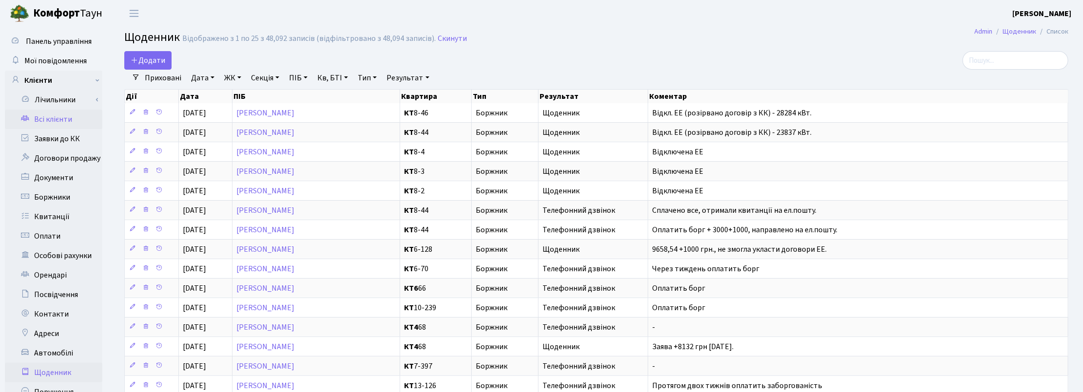
click at [65, 118] on link "Всі клієнти" at bounding box center [53, 119] width 97 height 19
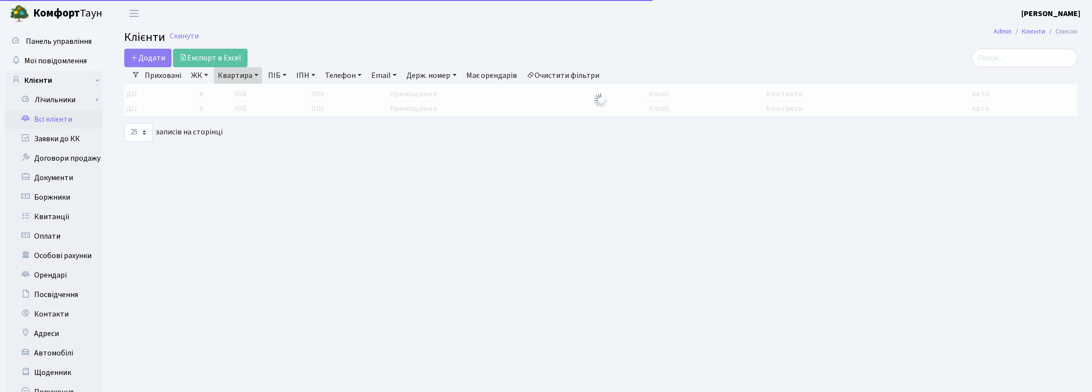
select select "25"
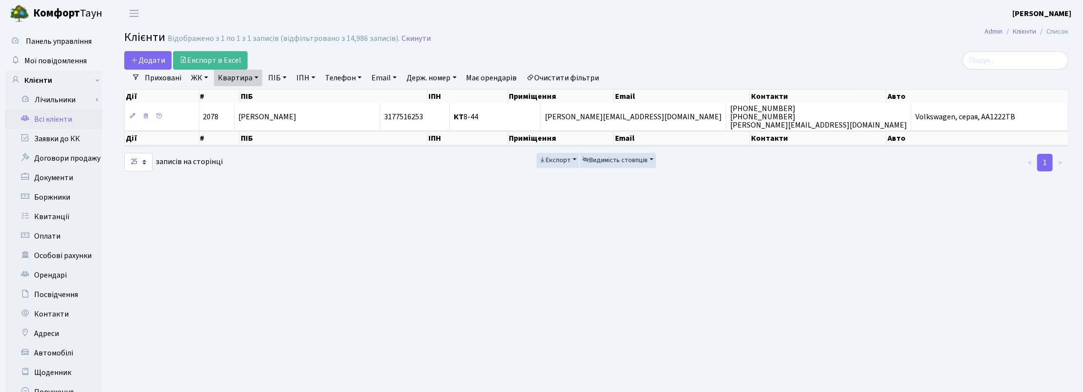
click at [261, 77] on link "Квартира" at bounding box center [238, 78] width 48 height 17
click at [274, 98] on link at bounding box center [281, 97] width 20 height 19
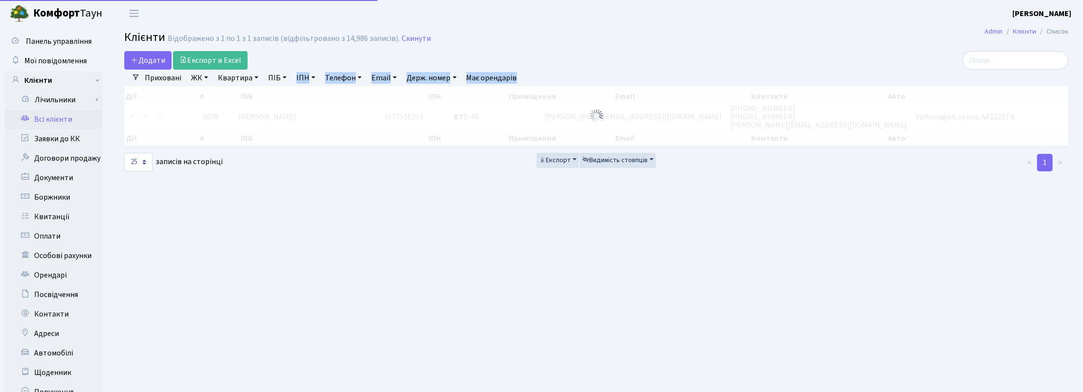
click at [281, 85] on div "Додати Експорт в Excel Фільтри Приховані ЖК ТХ, вул. [PERSON_NAME], 1/2 КТ, вул…" at bounding box center [596, 111] width 959 height 121
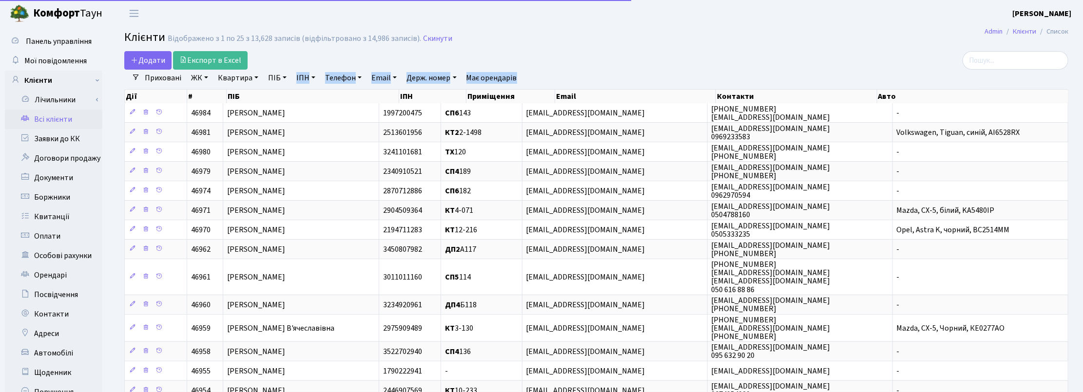
click at [279, 83] on link "ПІБ" at bounding box center [277, 78] width 26 height 17
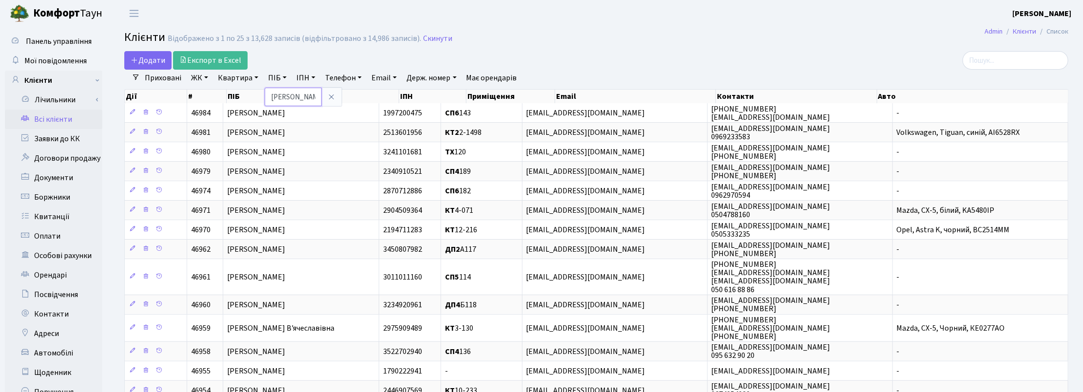
type input "[PERSON_NAME]"
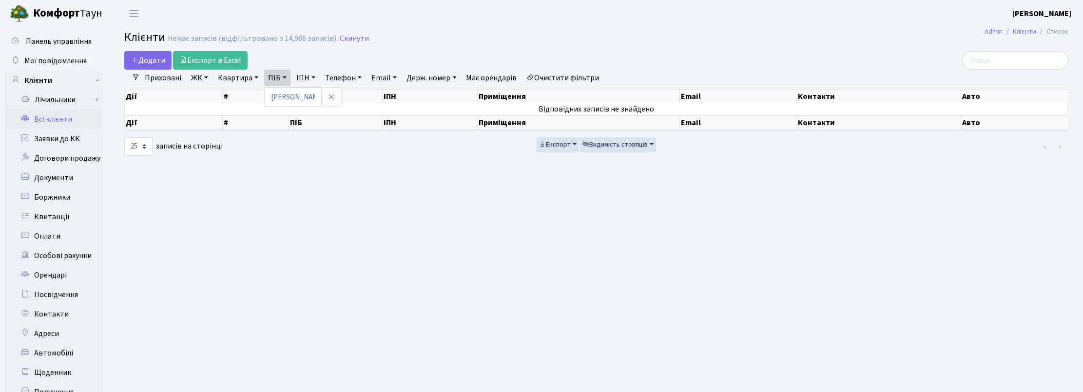
click at [735, 306] on main "Admin Клієнти Список Клієнти Немає записів (відфільтровано з 14,986 записів). С…" at bounding box center [597, 246] width 974 height 439
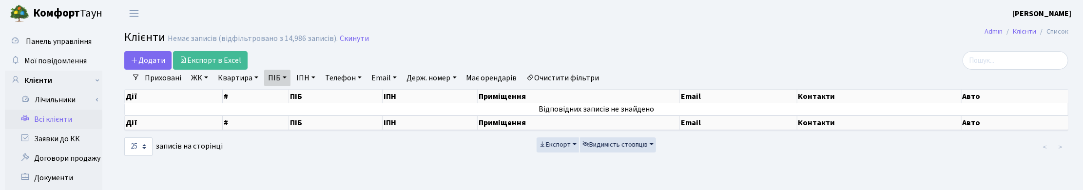
click at [282, 75] on link "ПІБ" at bounding box center [277, 78] width 26 height 17
click at [328, 99] on icon at bounding box center [332, 97] width 8 height 8
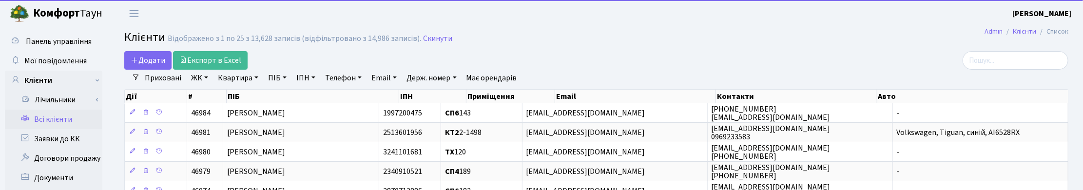
click at [244, 79] on link "Квартира" at bounding box center [238, 78] width 48 height 17
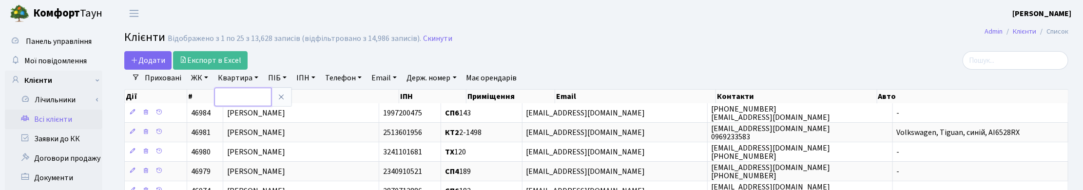
click at [249, 96] on input "text" at bounding box center [242, 97] width 57 height 19
type input "П2-22"
